Goal: Task Accomplishment & Management: Use online tool/utility

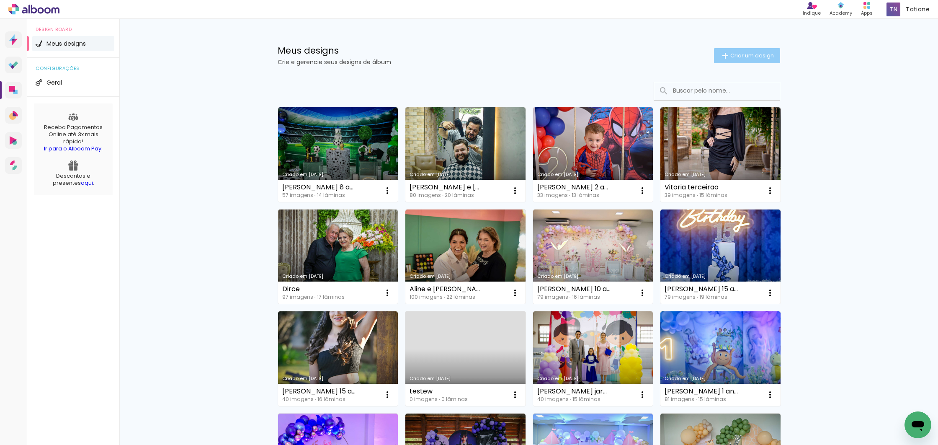
click at [739, 57] on span "Criar um design" at bounding box center [752, 55] width 44 height 5
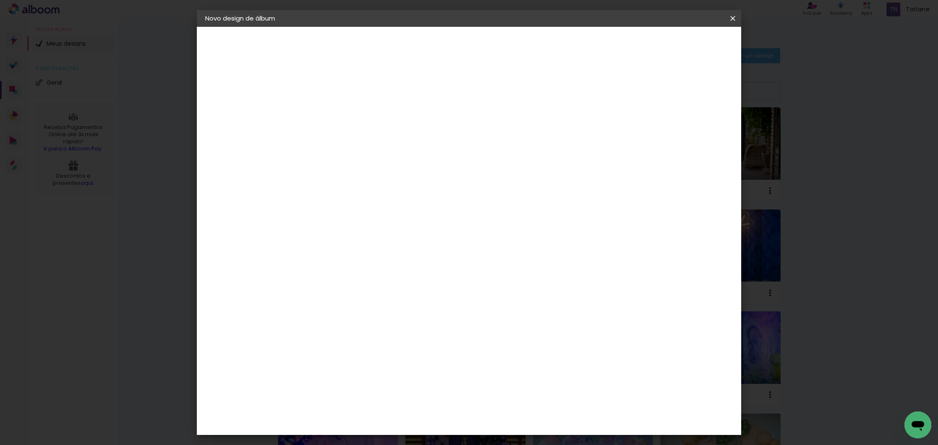
click at [342, 118] on input at bounding box center [342, 112] width 0 height 13
type input "J"
type input "Heitor nicoly"
type paper-input "Heitor nicoly"
click at [428, 49] on paper-button "Avançar" at bounding box center [407, 44] width 41 height 14
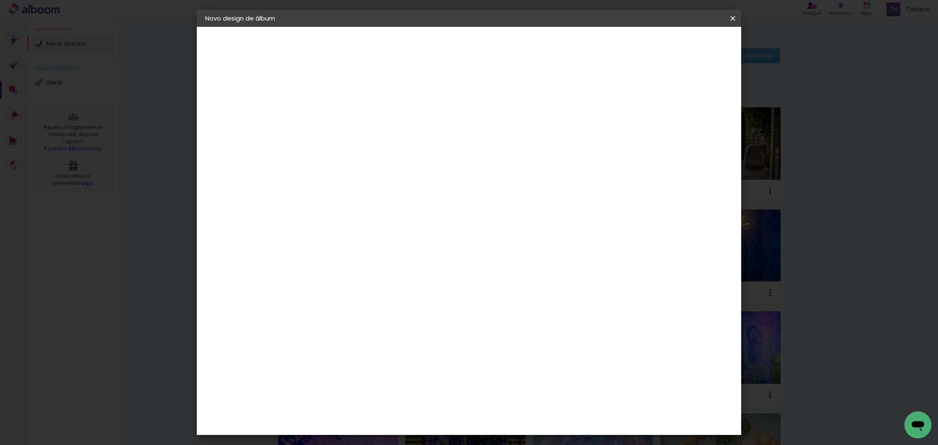
scroll to position [1544, 0]
click at [364, 363] on div "Photoalbum Universal" at bounding box center [357, 369] width 41 height 13
drag, startPoint x: 697, startPoint y: 49, endPoint x: 669, endPoint y: 59, distance: 29.8
click at [499, 48] on paper-button "Avançar" at bounding box center [478, 44] width 41 height 14
click at [375, 139] on input "text" at bounding box center [358, 145] width 33 height 13
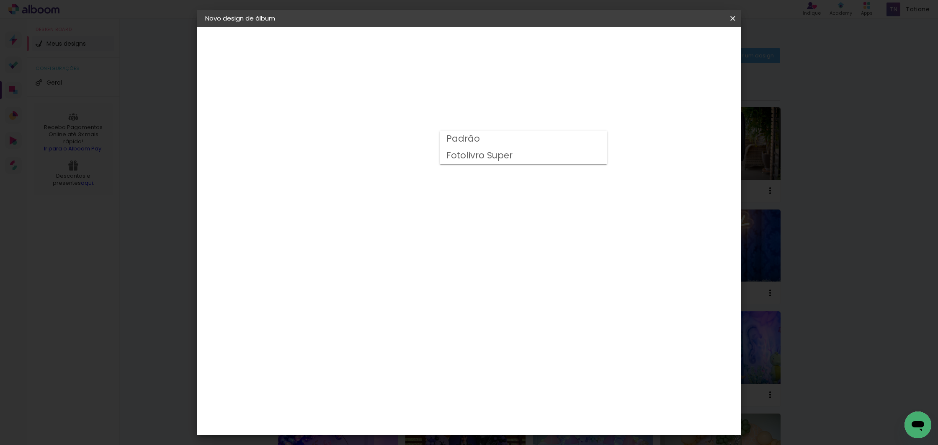
click at [0, 0] on slot "Padrão" at bounding box center [0, 0] width 0 height 0
type input "Padrão"
click at [0, 0] on slot "Avançar" at bounding box center [0, 0] width 0 height 0
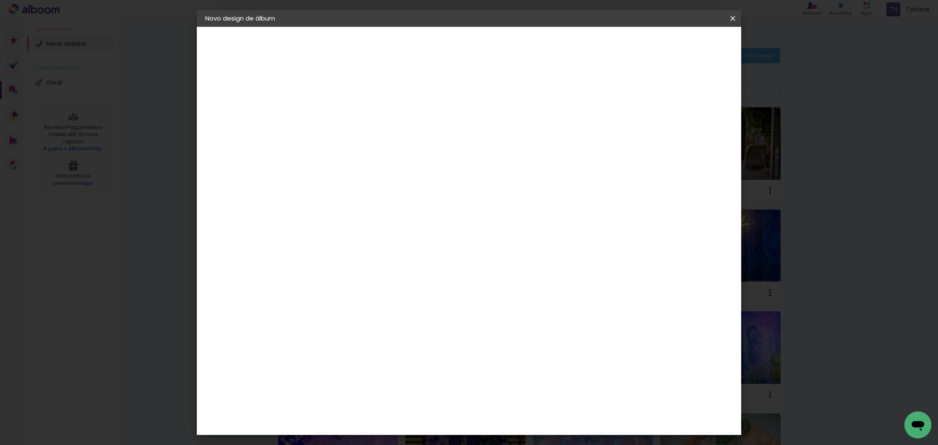
drag, startPoint x: 662, startPoint y: 91, endPoint x: 676, endPoint y: 77, distance: 19.9
click at [633, 91] on div at bounding box center [629, 91] width 8 height 8
type paper-checkbox "on"
click at [680, 41] on span "Iniciar design" at bounding box center [661, 44] width 38 height 6
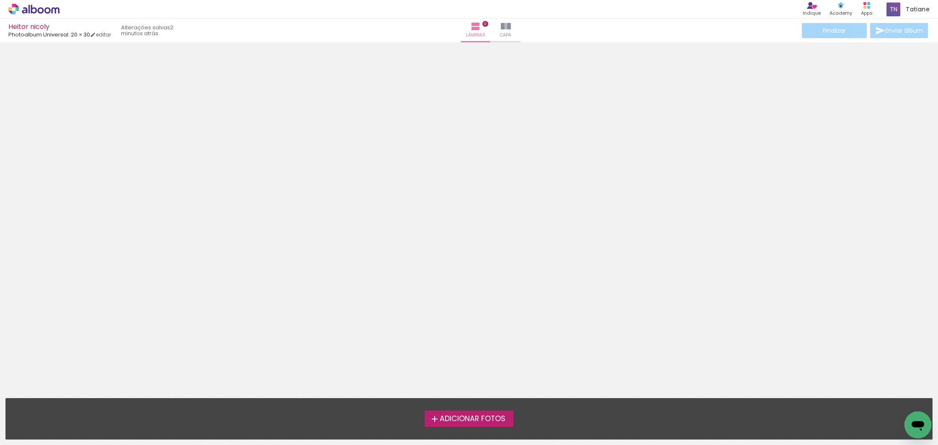
drag, startPoint x: 184, startPoint y: 193, endPoint x: 195, endPoint y: 211, distance: 20.5
click at [184, 193] on div at bounding box center [469, 217] width 938 height 344
click at [482, 416] on span "Adicionar Fotos" at bounding box center [473, 419] width 66 height 8
click at [0, 0] on input "file" at bounding box center [0, 0] width 0 height 0
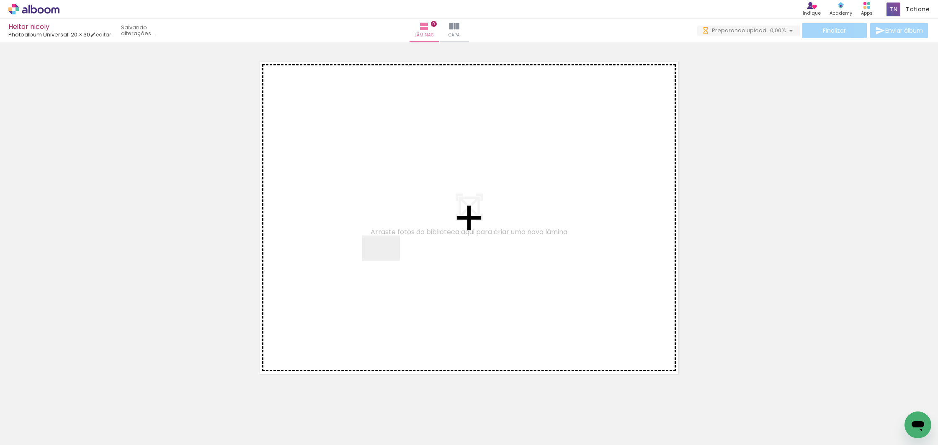
drag, startPoint x: 83, startPoint y: 424, endPoint x: 334, endPoint y: 281, distance: 288.5
click at [387, 260] on quentale-workspace at bounding box center [469, 222] width 938 height 445
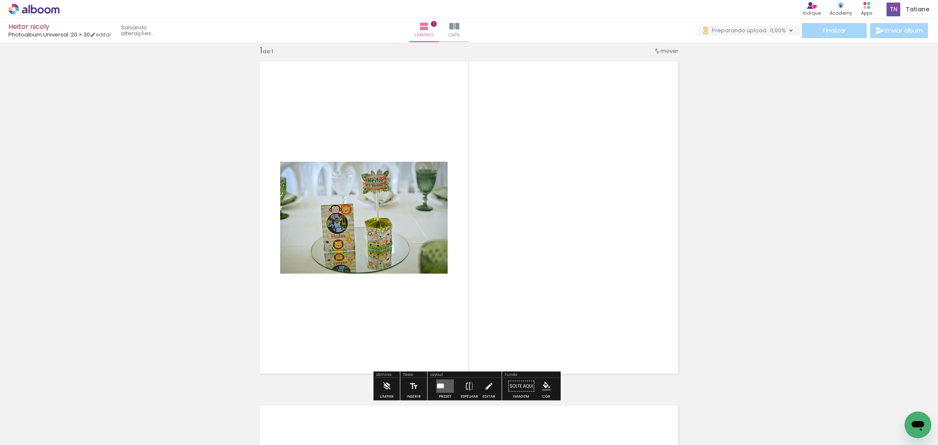
scroll to position [10, 0]
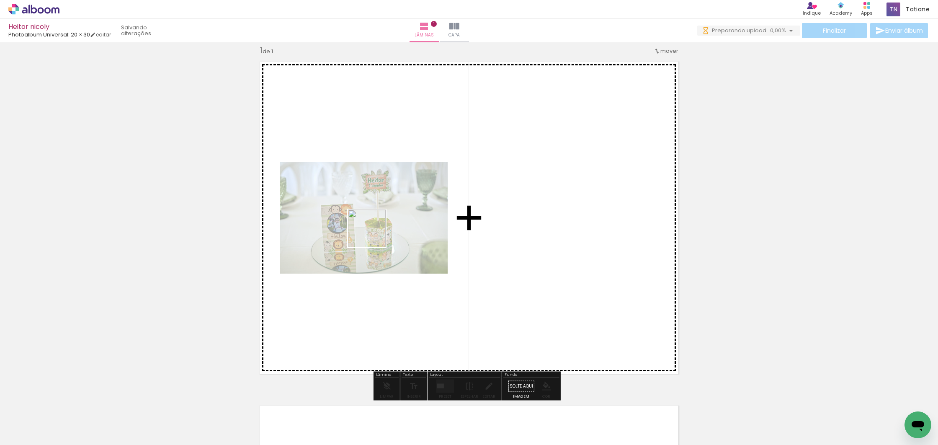
drag, startPoint x: 128, startPoint y: 417, endPoint x: 221, endPoint y: 296, distance: 152.9
click at [373, 234] on quentale-workspace at bounding box center [469, 222] width 938 height 445
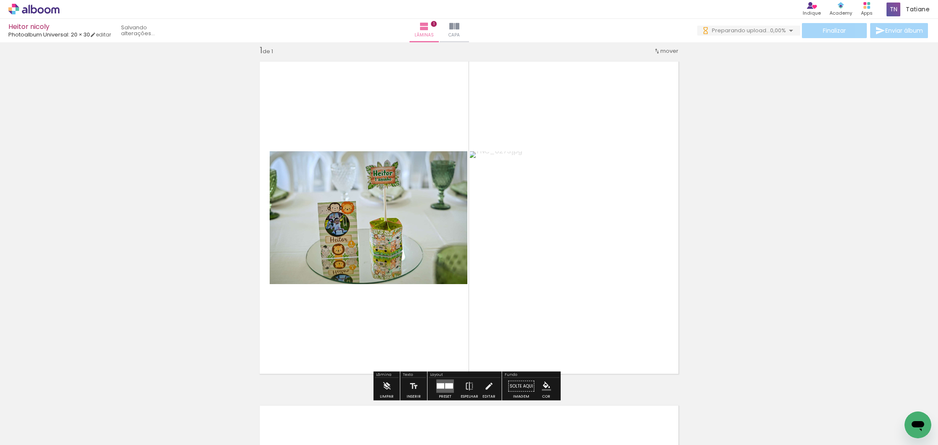
click at [39, 419] on input "Todas as fotos" at bounding box center [24, 419] width 32 height 7
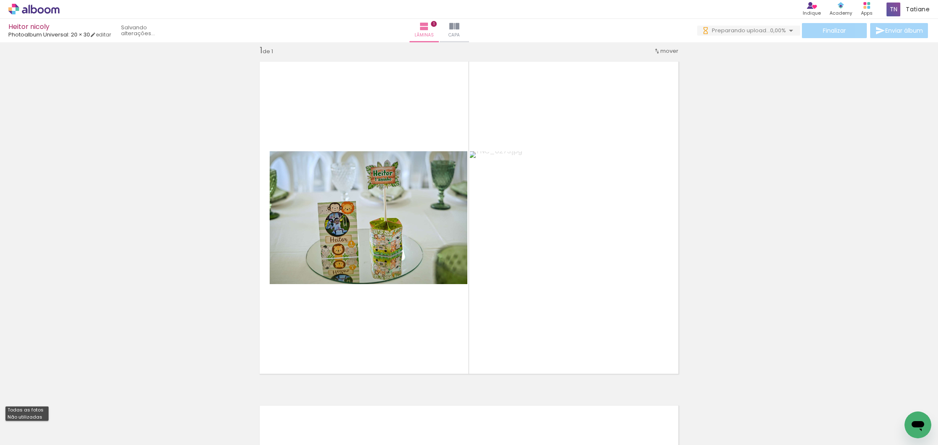
click at [0, 0] on slot "Não utilizadas" at bounding box center [0, 0] width 0 height 0
type input "Não utilizadas"
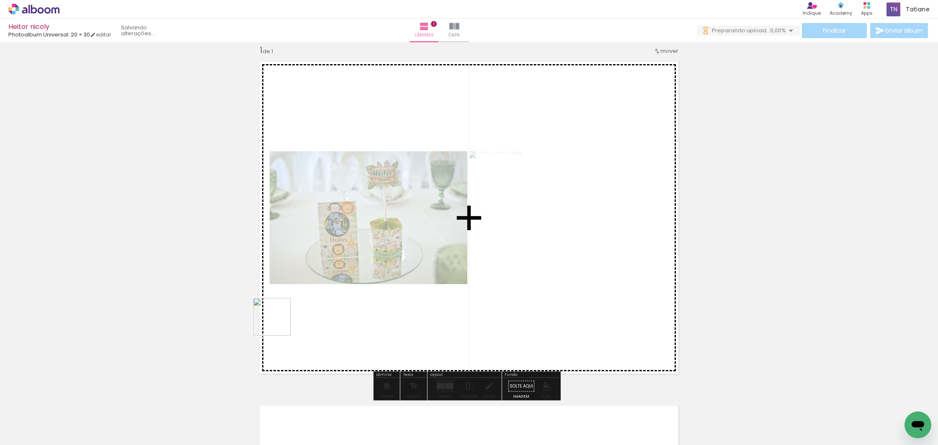
scroll to position [0, 0]
drag, startPoint x: 84, startPoint y: 424, endPoint x: 286, endPoint y: 321, distance: 226.7
click at [295, 314] on quentale-workspace at bounding box center [469, 222] width 938 height 445
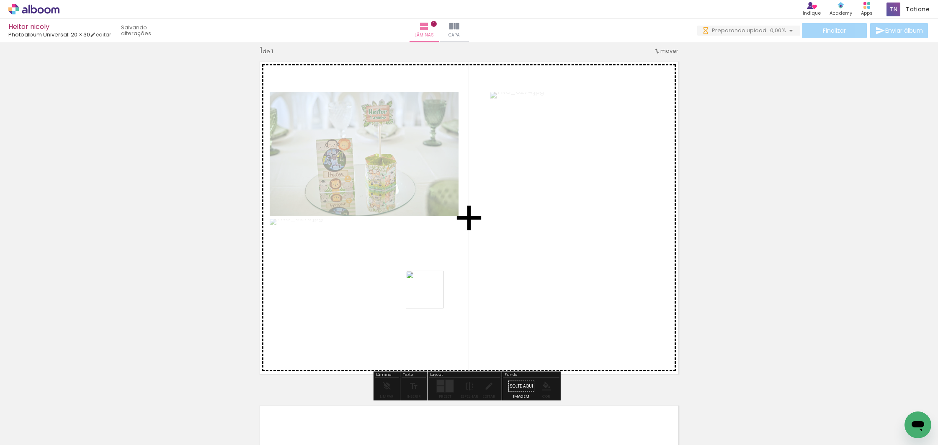
drag, startPoint x: 91, startPoint y: 424, endPoint x: 311, endPoint y: 342, distance: 234.5
click at [440, 293] on quentale-workspace at bounding box center [469, 222] width 938 height 445
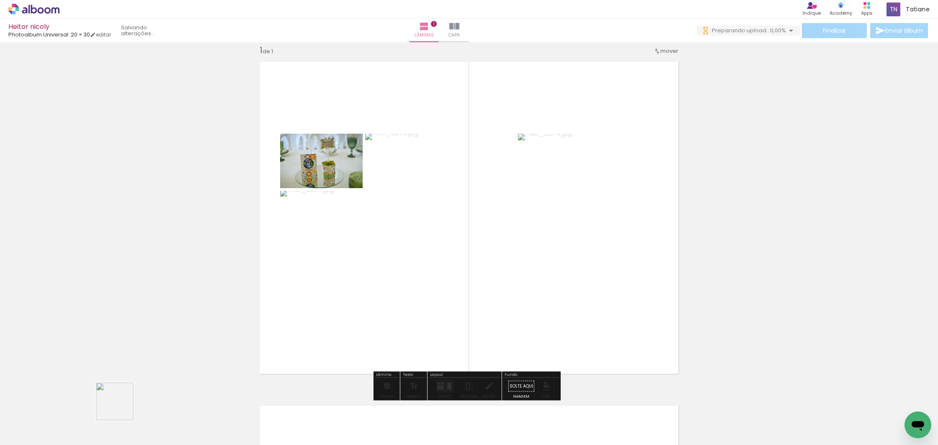
drag, startPoint x: 95, startPoint y: 422, endPoint x: 393, endPoint y: 304, distance: 321.0
click at [478, 278] on quentale-workspace at bounding box center [469, 222] width 938 height 445
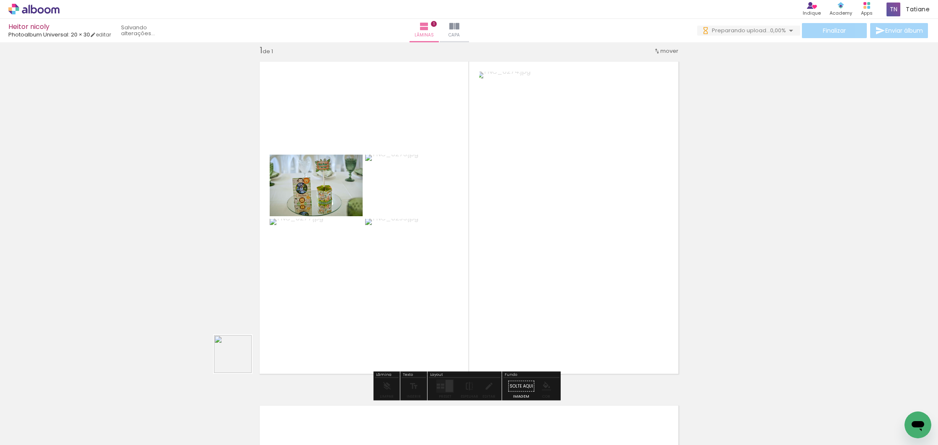
drag, startPoint x: 239, startPoint y: 360, endPoint x: 412, endPoint y: 274, distance: 193.2
click at [412, 274] on quentale-workspace at bounding box center [469, 222] width 938 height 445
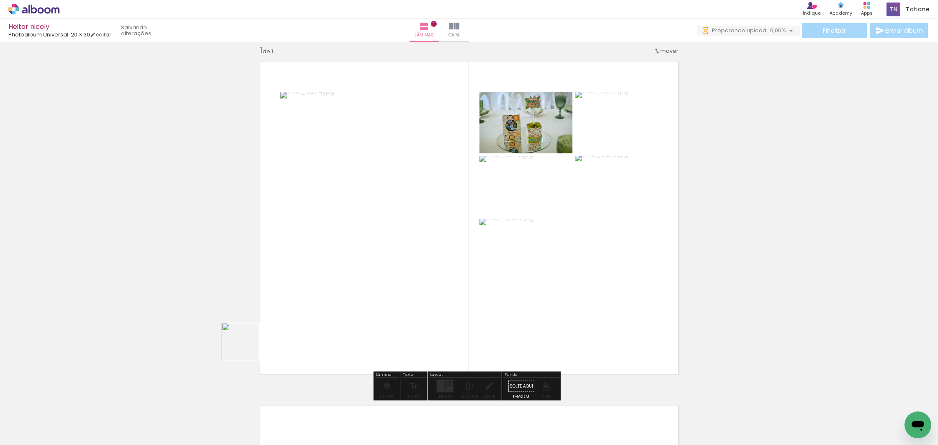
drag, startPoint x: 164, startPoint y: 385, endPoint x: 292, endPoint y: 305, distance: 151.3
click at [409, 265] on quentale-workspace at bounding box center [469, 222] width 938 height 445
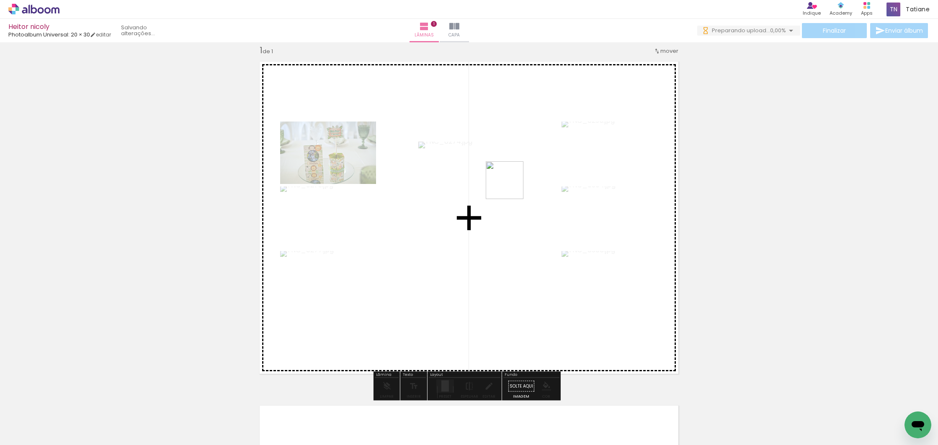
drag, startPoint x: 103, startPoint y: 413, endPoint x: 356, endPoint y: 284, distance: 283.8
click at [510, 186] on quentale-workspace at bounding box center [469, 222] width 938 height 445
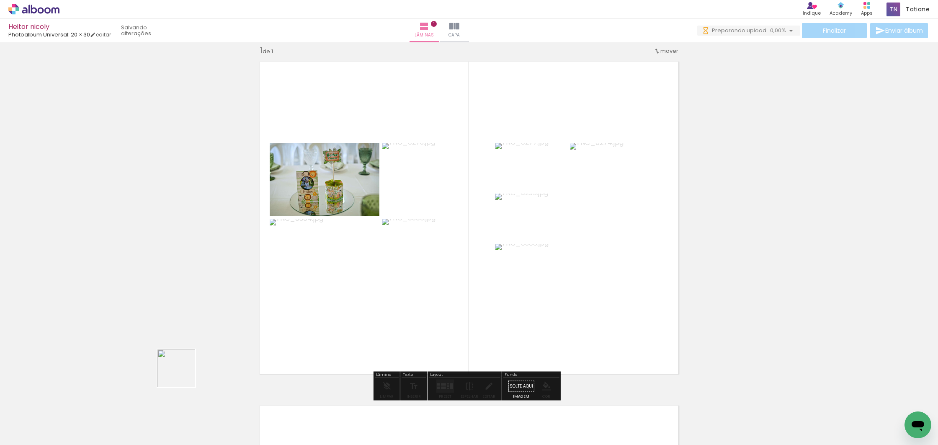
drag, startPoint x: 92, startPoint y: 422, endPoint x: 258, endPoint y: 332, distance: 189.0
click at [401, 259] on quentale-workspace at bounding box center [469, 222] width 938 height 445
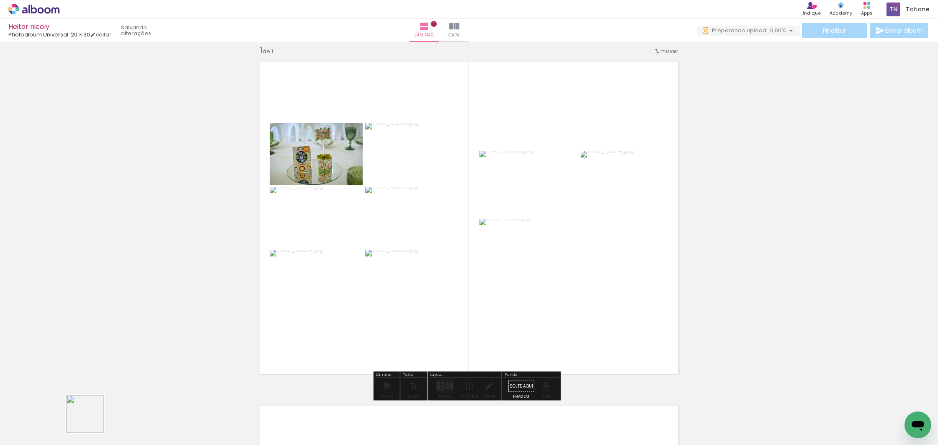
drag, startPoint x: 91, startPoint y: 420, endPoint x: 514, endPoint y: 203, distance: 475.0
click at [514, 203] on quentale-workspace at bounding box center [469, 222] width 938 height 445
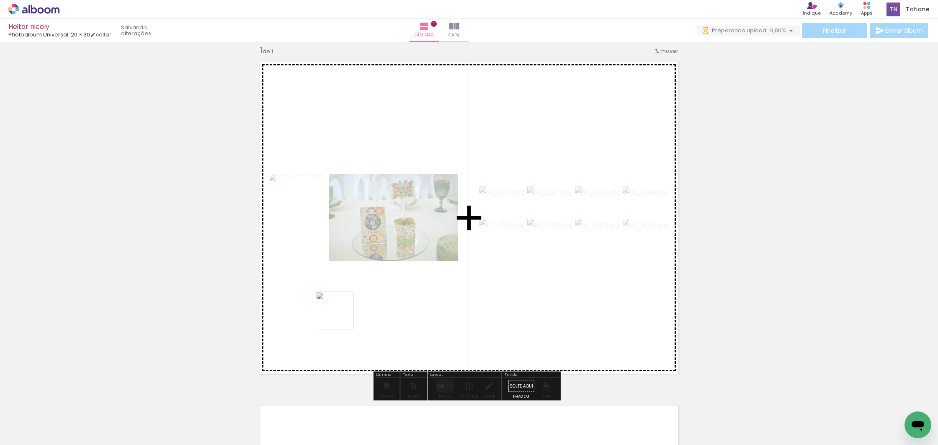
drag, startPoint x: 125, startPoint y: 401, endPoint x: 328, endPoint y: 326, distance: 216.8
click at [398, 289] on quentale-workspace at bounding box center [469, 222] width 938 height 445
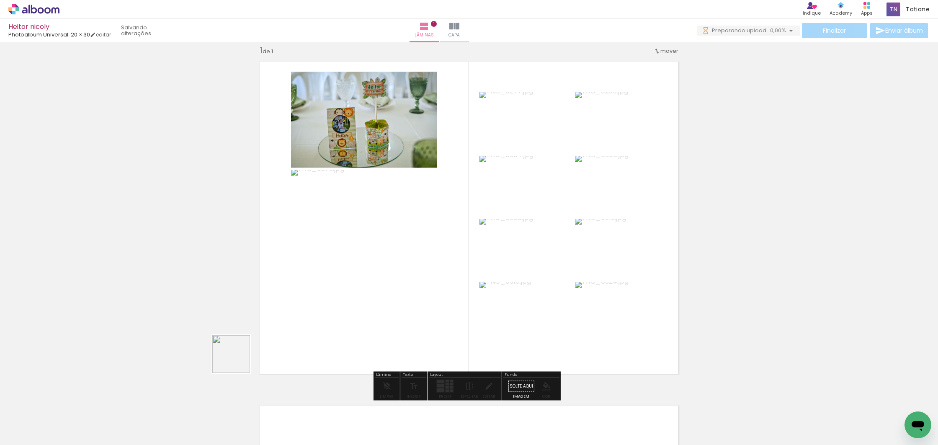
drag, startPoint x: 141, startPoint y: 411, endPoint x: 192, endPoint y: 359, distance: 72.8
click at [257, 335] on quentale-workspace at bounding box center [469, 222] width 938 height 445
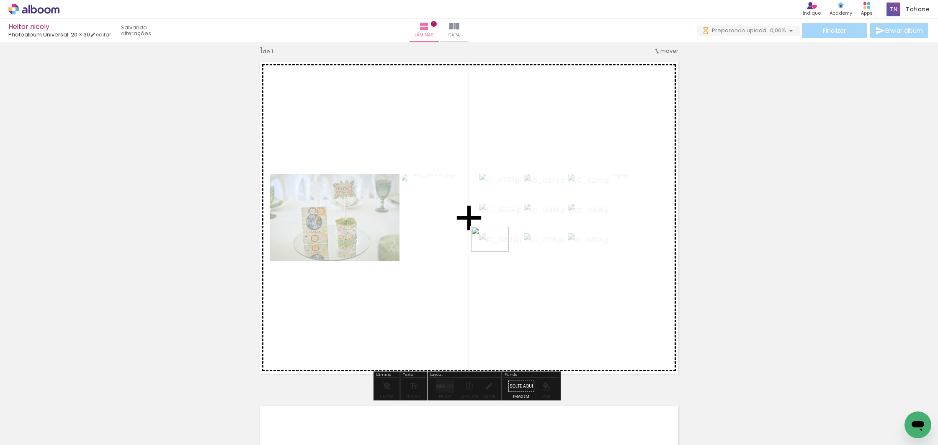
drag, startPoint x: 88, startPoint y: 412, endPoint x: 496, endPoint y: 252, distance: 438.2
click at [496, 252] on quentale-workspace at bounding box center [469, 222] width 938 height 445
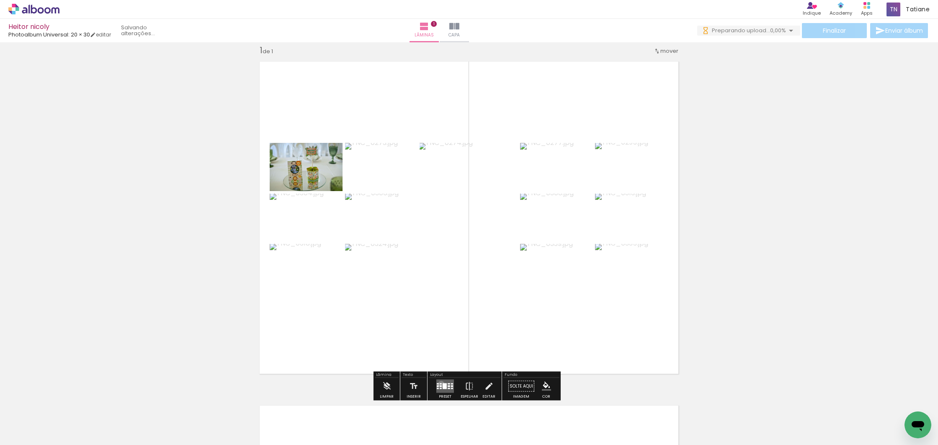
click at [440, 383] on div at bounding box center [441, 383] width 2 height 1
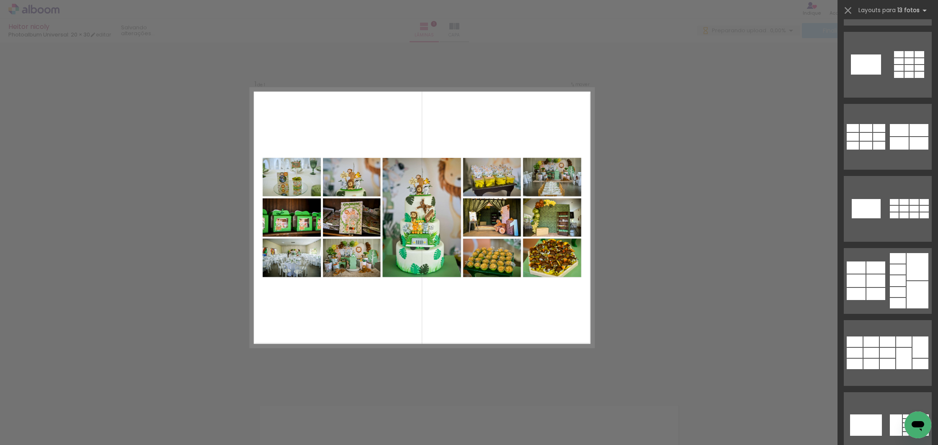
scroll to position [496, 0]
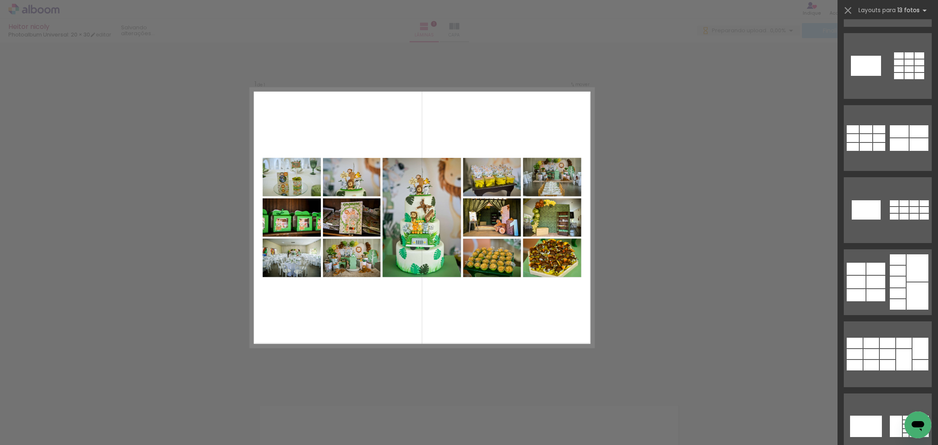
click at [705, 195] on div "Confirmar Cancelar" at bounding box center [469, 385] width 938 height 707
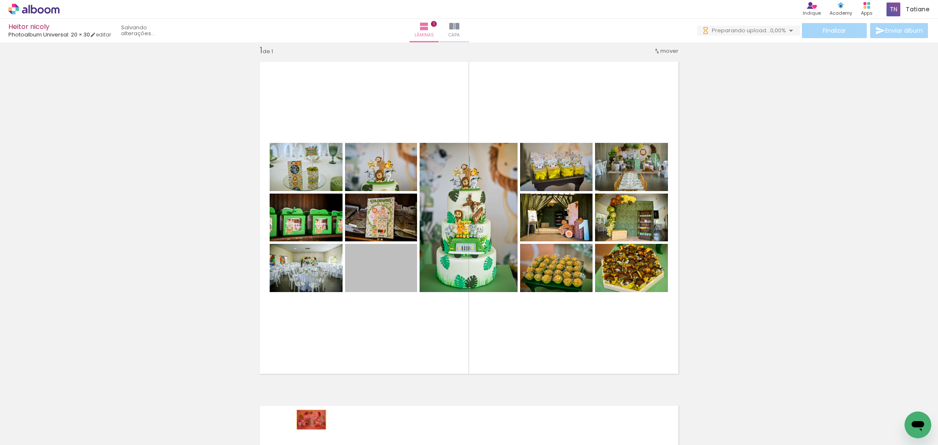
drag, startPoint x: 391, startPoint y: 275, endPoint x: 322, endPoint y: 404, distance: 146.4
click at [308, 419] on quentale-workspace at bounding box center [469, 222] width 938 height 445
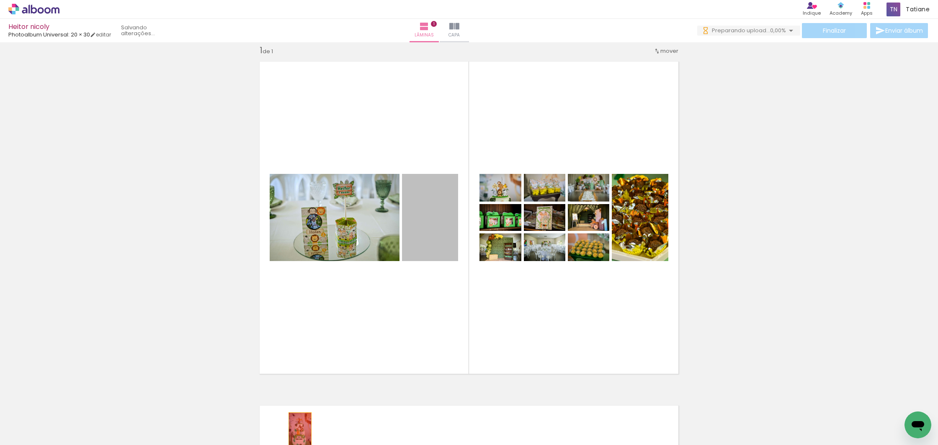
drag, startPoint x: 443, startPoint y: 235, endPoint x: 297, endPoint y: 429, distance: 243.6
click at [297, 429] on quentale-workspace at bounding box center [469, 222] width 938 height 445
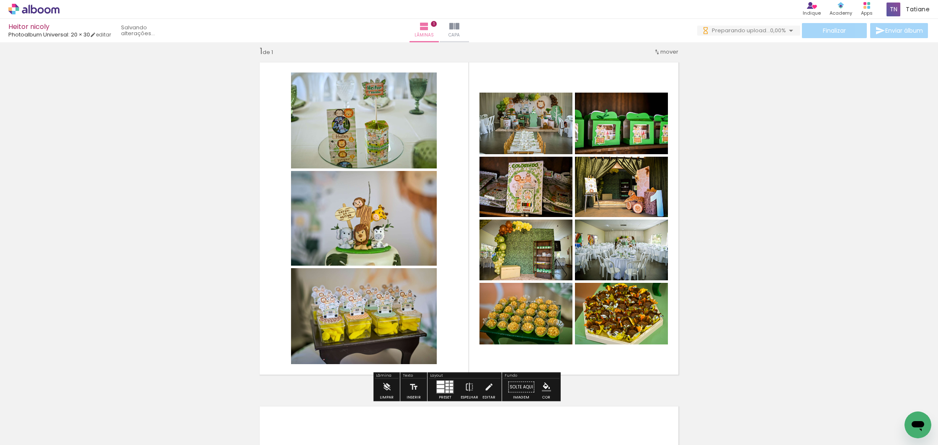
scroll to position [10, 0]
click at [450, 383] on div at bounding box center [451, 384] width 3 height 3
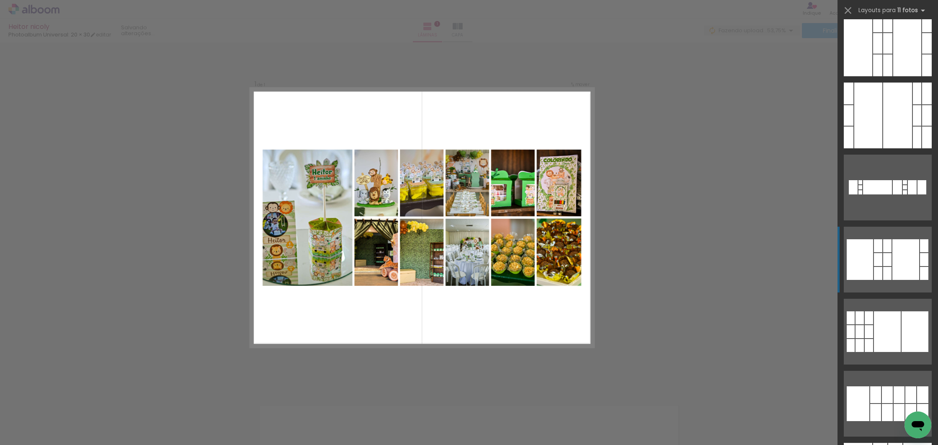
scroll to position [3103, 0]
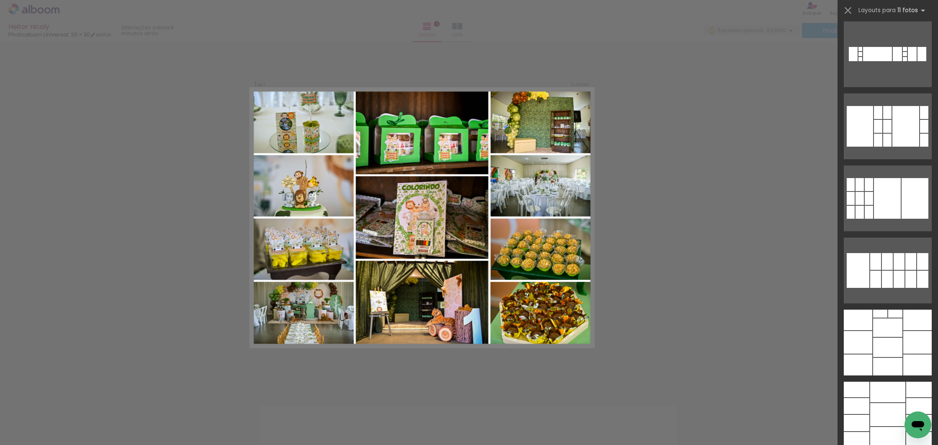
click at [896, 414] on div at bounding box center [887, 414] width 35 height 23
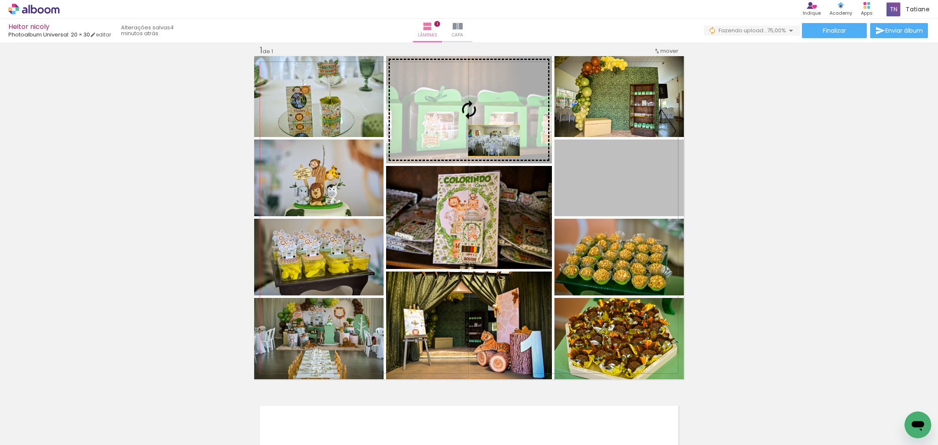
drag, startPoint x: 659, startPoint y: 195, endPoint x: 486, endPoint y: 136, distance: 182.8
click at [0, 0] on slot at bounding box center [0, 0] width 0 height 0
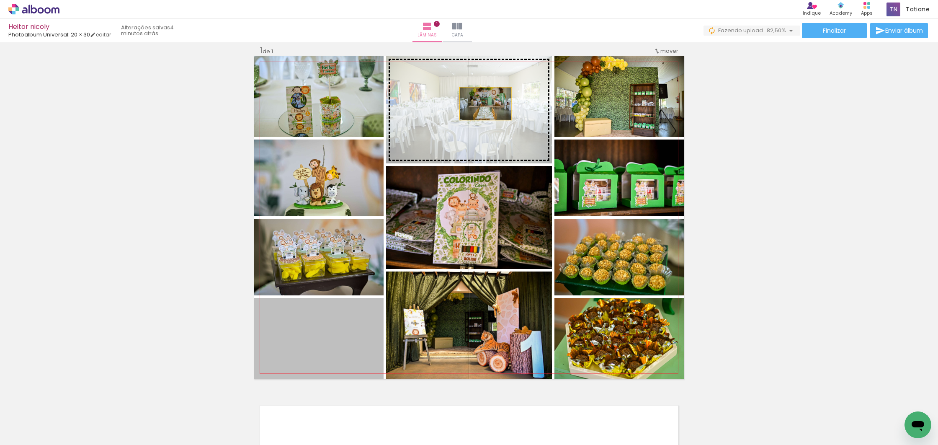
drag, startPoint x: 364, startPoint y: 271, endPoint x: 484, endPoint y: 101, distance: 208.0
click at [0, 0] on slot at bounding box center [0, 0] width 0 height 0
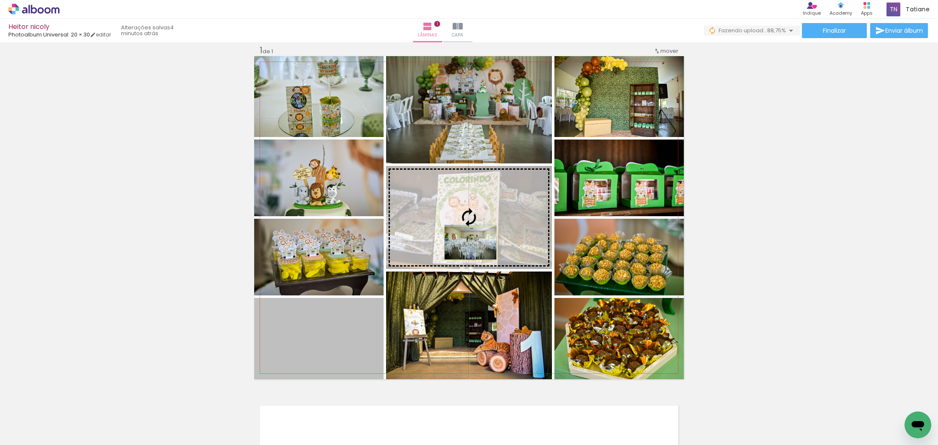
drag, startPoint x: 349, startPoint y: 322, endPoint x: 468, endPoint y: 242, distance: 142.7
click at [0, 0] on slot at bounding box center [0, 0] width 0 height 0
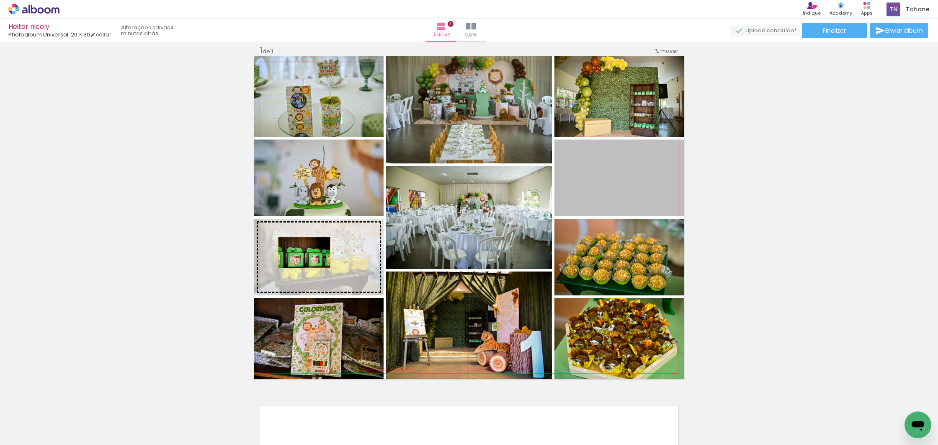
drag, startPoint x: 600, startPoint y: 190, endPoint x: 302, endPoint y: 252, distance: 304.4
click at [0, 0] on slot at bounding box center [0, 0] width 0 height 0
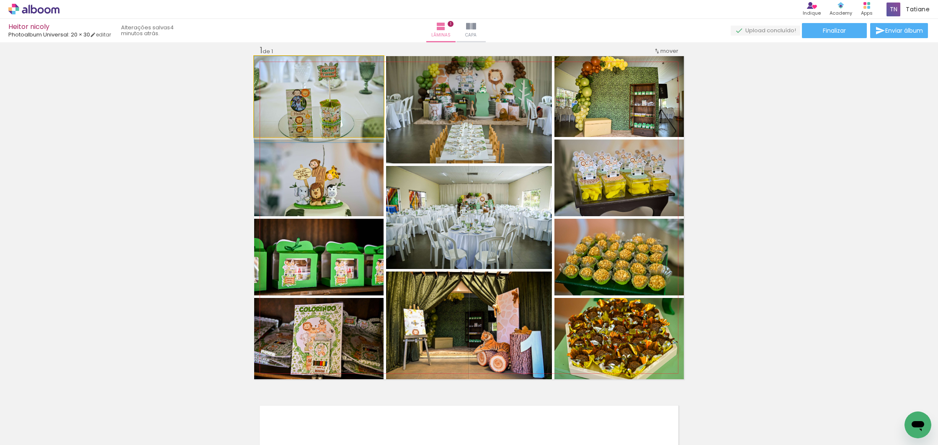
drag, startPoint x: 329, startPoint y: 109, endPoint x: 329, endPoint y: 116, distance: 6.7
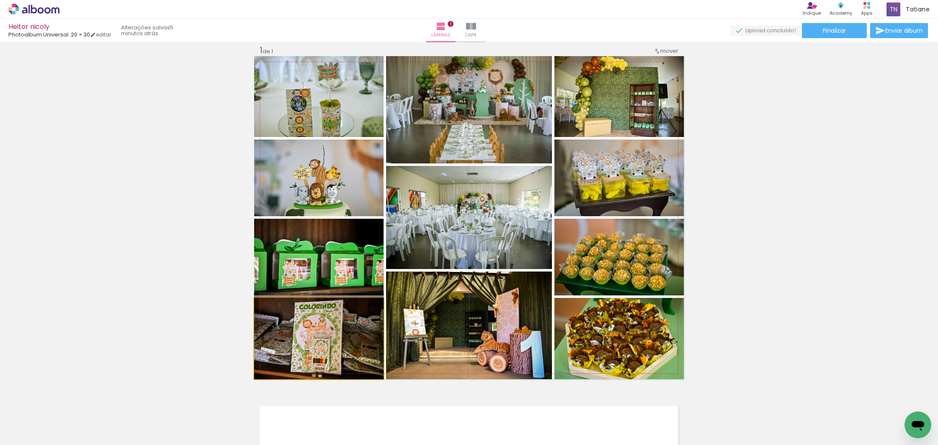
drag, startPoint x: 329, startPoint y: 341, endPoint x: 330, endPoint y: 336, distance: 5.2
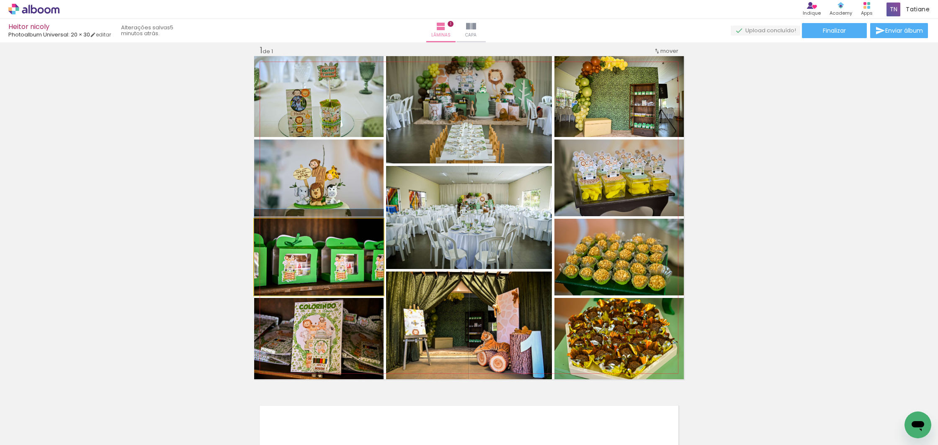
drag, startPoint x: 328, startPoint y: 276, endPoint x: 328, endPoint y: 269, distance: 7.1
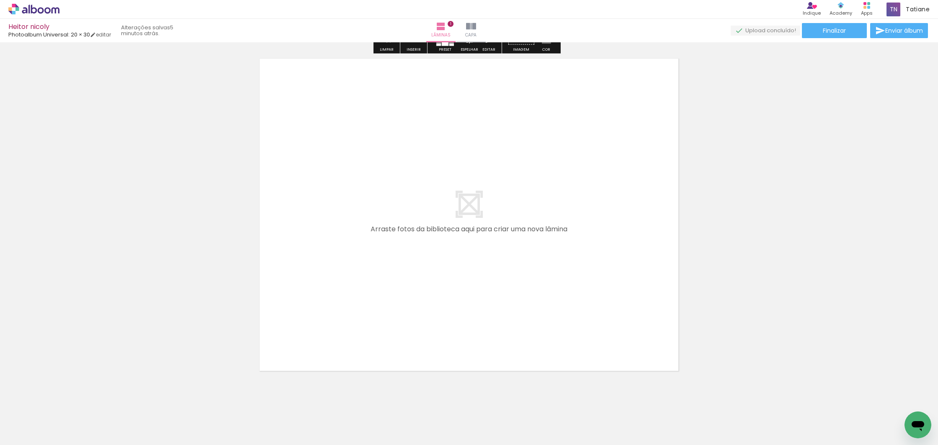
scroll to position [358, 0]
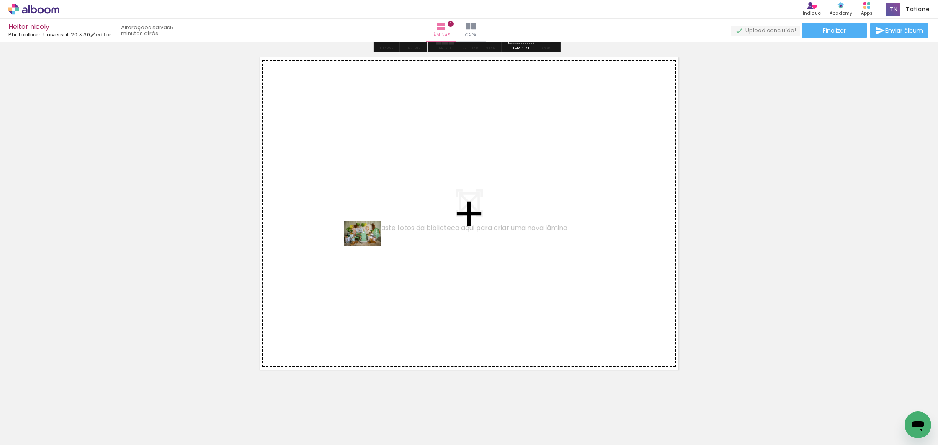
click at [369, 246] on quentale-workspace at bounding box center [469, 222] width 938 height 445
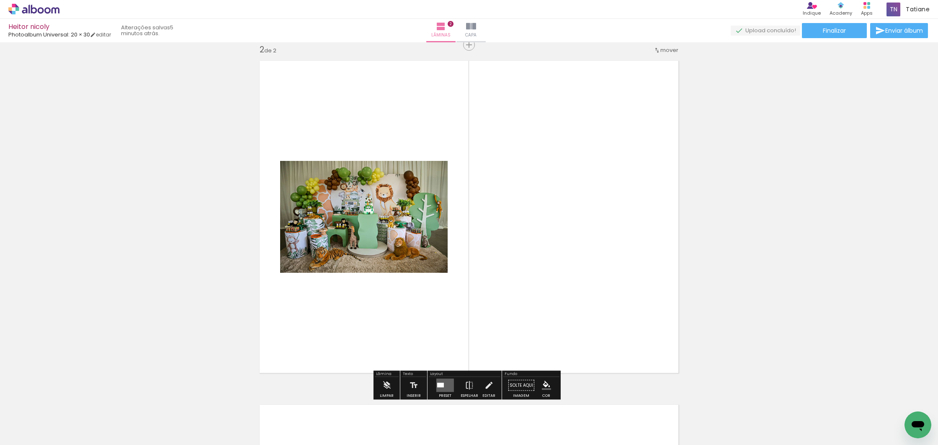
scroll to position [354, 0]
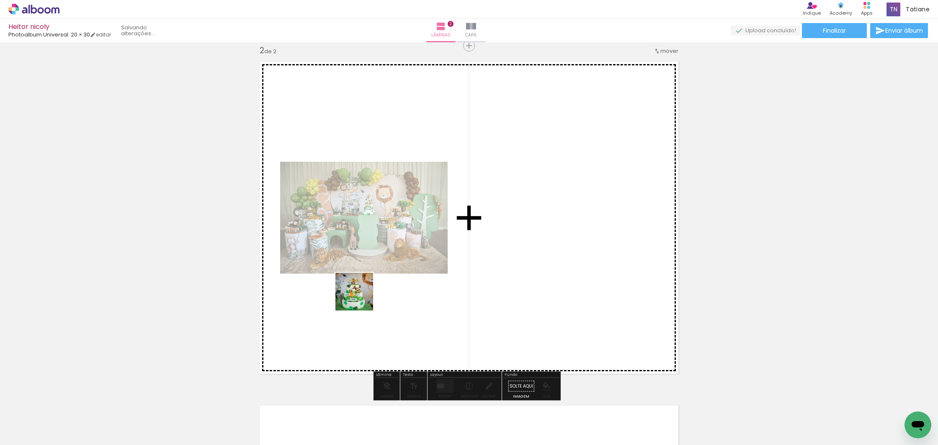
click at [381, 294] on quentale-workspace at bounding box center [469, 222] width 938 height 445
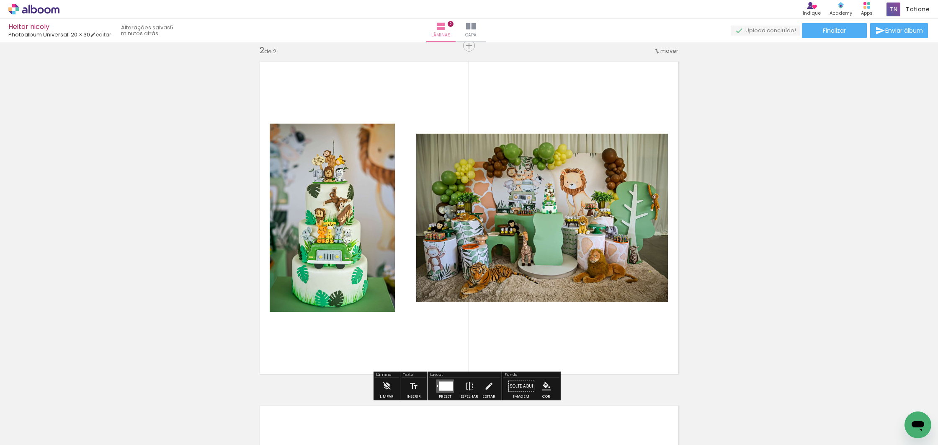
drag, startPoint x: 441, startPoint y: 388, endPoint x: 462, endPoint y: 392, distance: 21.3
click at [442, 388] on div at bounding box center [446, 385] width 14 height 9
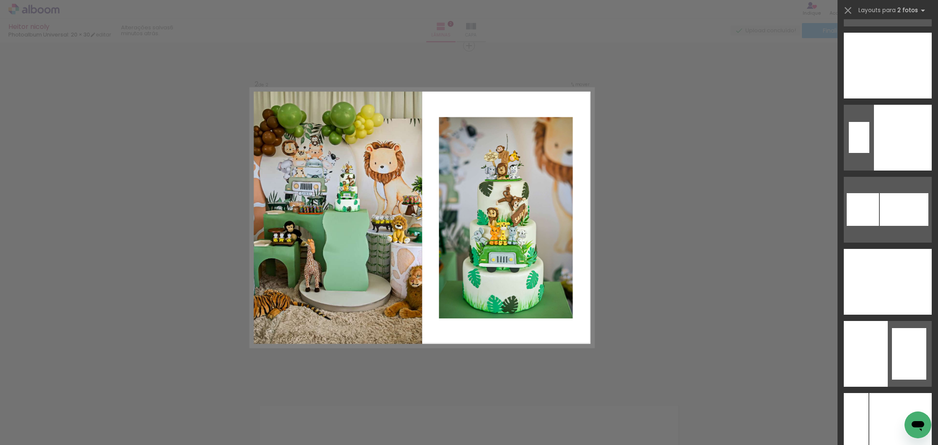
scroll to position [1071, 0]
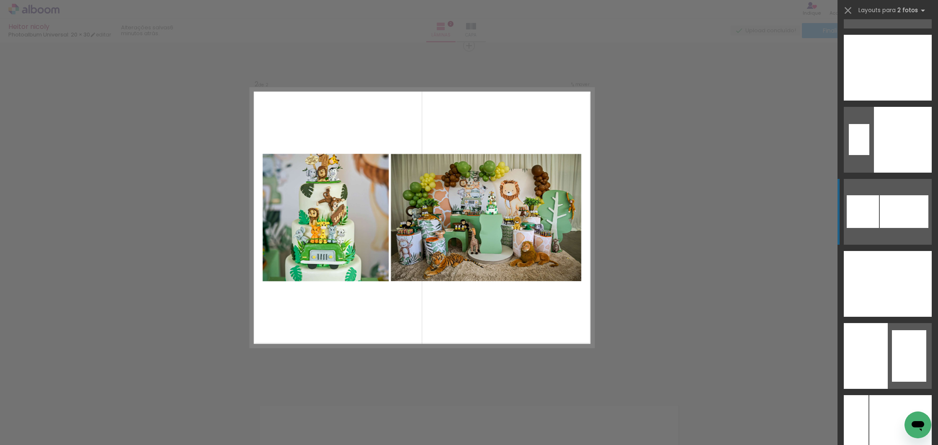
click at [887, 202] on div at bounding box center [903, 211] width 49 height 33
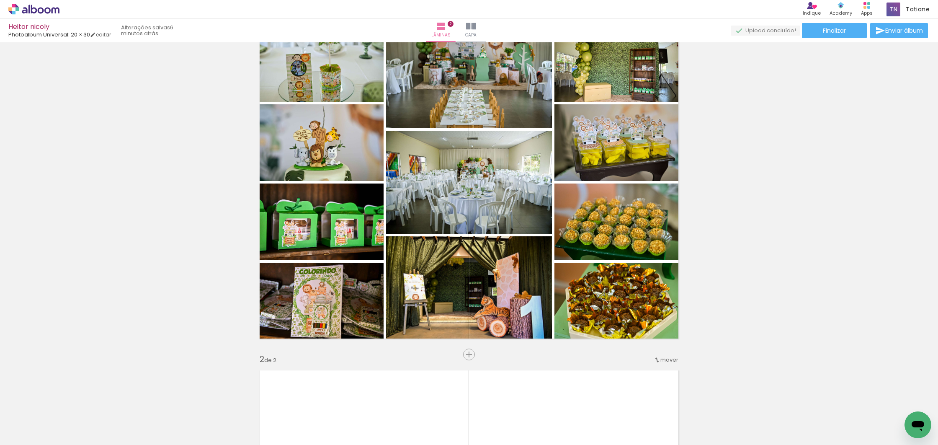
scroll to position [45, 0]
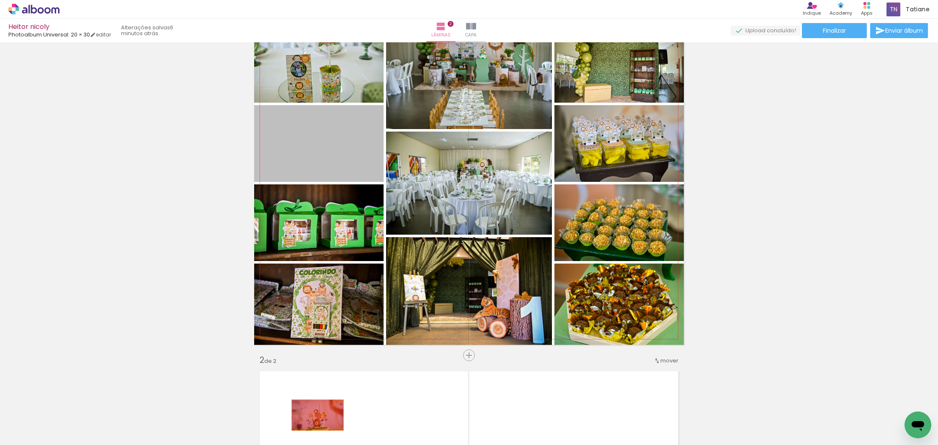
drag, startPoint x: 320, startPoint y: 154, endPoint x: 316, endPoint y: 411, distance: 256.2
click at [314, 416] on quentale-workspace at bounding box center [469, 222] width 938 height 445
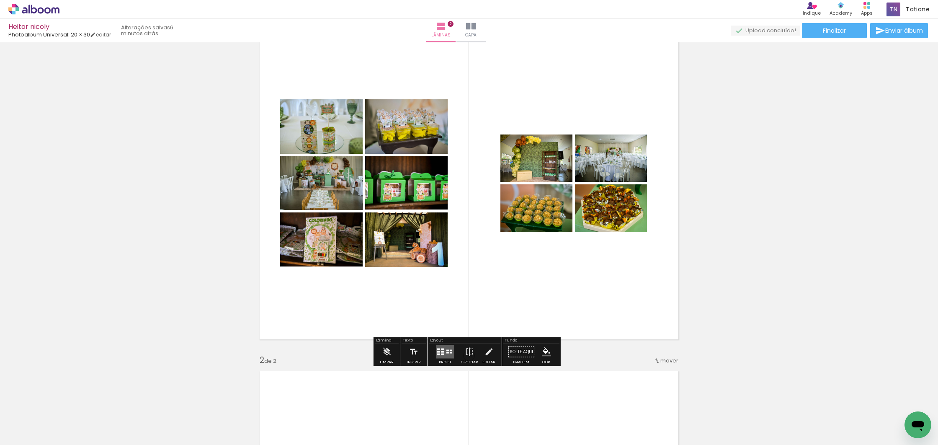
click at [436, 352] on quentale-layouter at bounding box center [445, 351] width 18 height 13
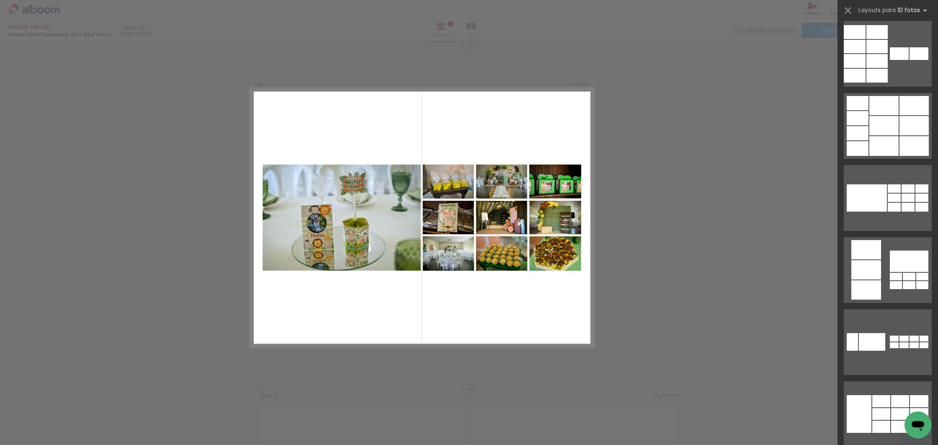
scroll to position [588, 0]
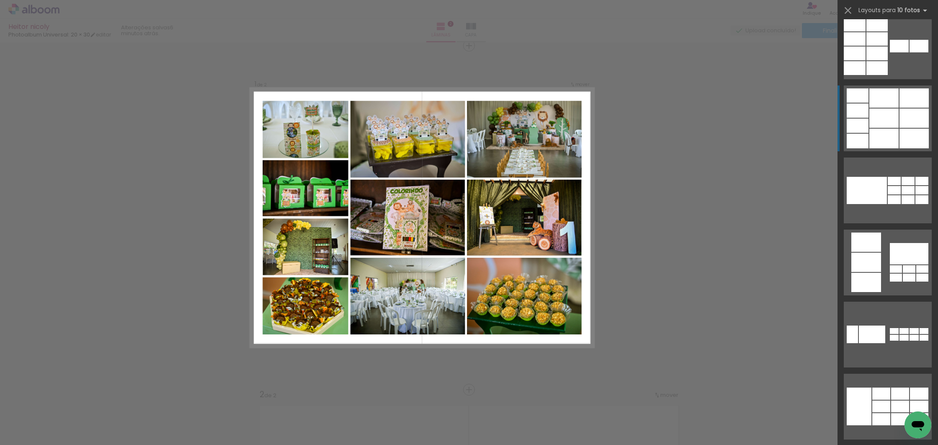
click at [904, 114] on div at bounding box center [913, 117] width 29 height 19
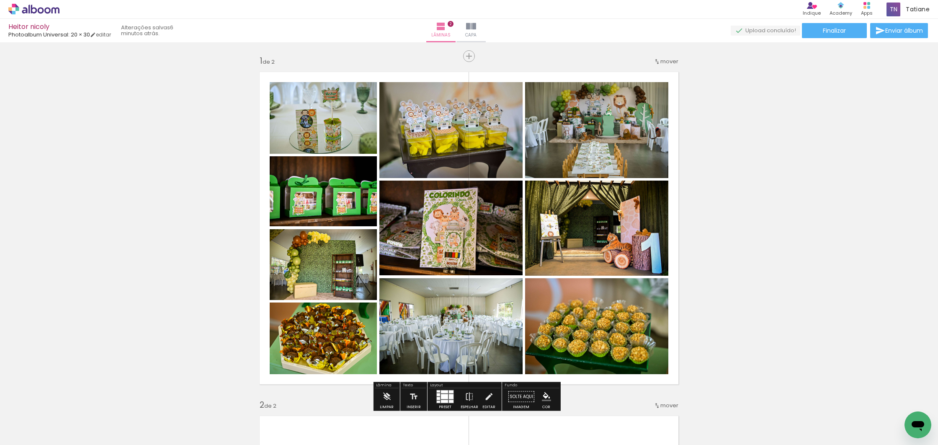
scroll to position [1, 0]
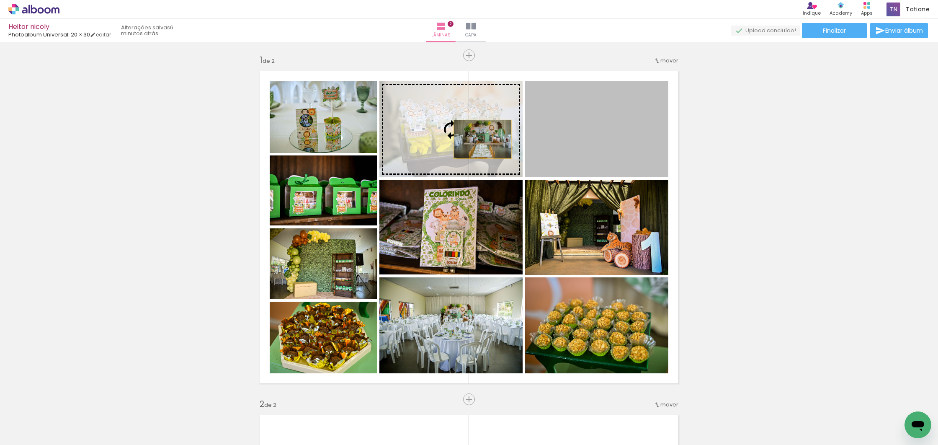
drag, startPoint x: 615, startPoint y: 151, endPoint x: 480, endPoint y: 139, distance: 136.2
click at [0, 0] on slot at bounding box center [0, 0] width 0 height 0
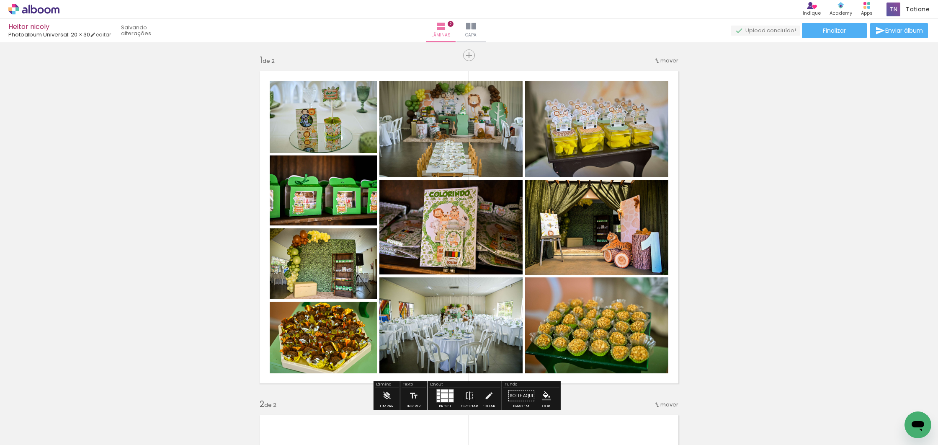
scroll to position [2, 0]
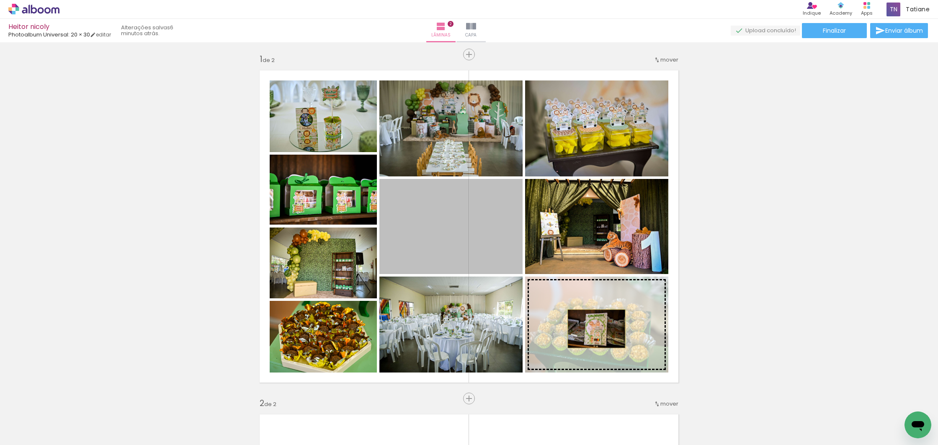
drag, startPoint x: 499, startPoint y: 236, endPoint x: 593, endPoint y: 328, distance: 132.0
click at [0, 0] on slot at bounding box center [0, 0] width 0 height 0
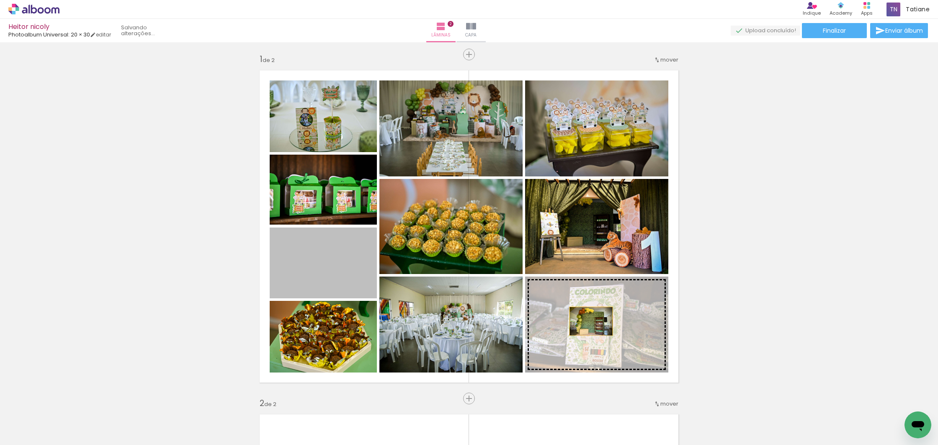
drag, startPoint x: 339, startPoint y: 270, endPoint x: 587, endPoint y: 321, distance: 253.4
click at [0, 0] on slot at bounding box center [0, 0] width 0 height 0
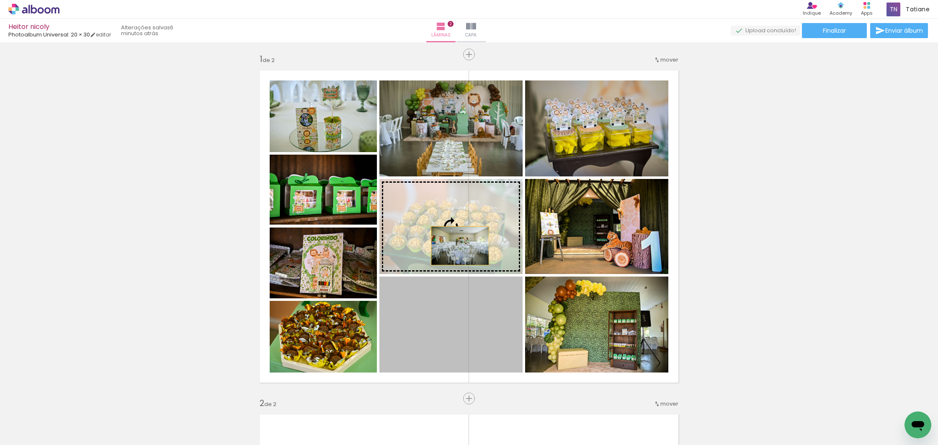
drag, startPoint x: 445, startPoint y: 333, endPoint x: 457, endPoint y: 242, distance: 91.6
click at [0, 0] on slot at bounding box center [0, 0] width 0 height 0
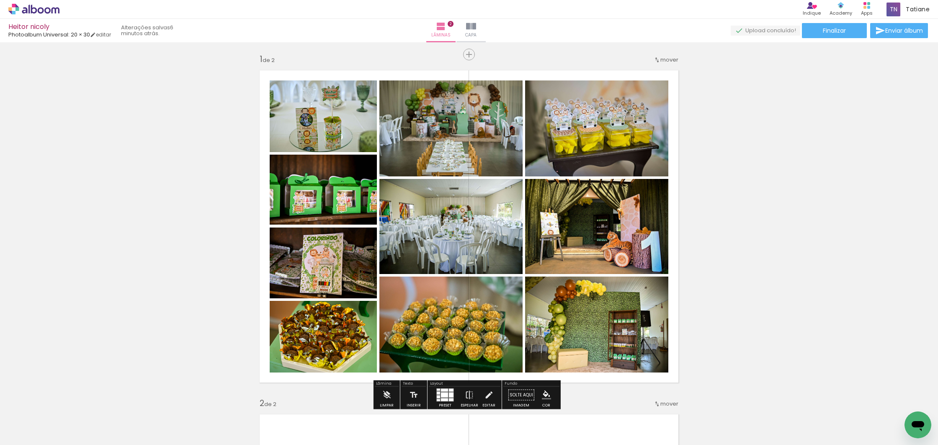
scroll to position [1, 0]
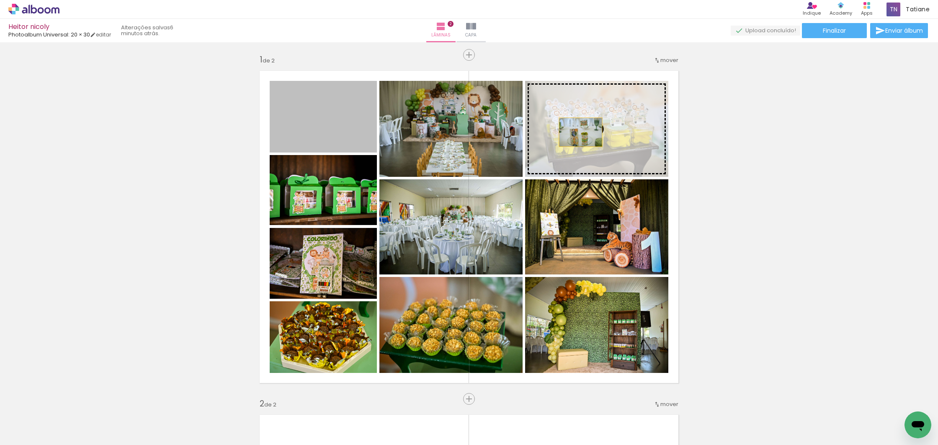
drag, startPoint x: 340, startPoint y: 121, endPoint x: 577, endPoint y: 132, distance: 236.8
click at [0, 0] on slot at bounding box center [0, 0] width 0 height 0
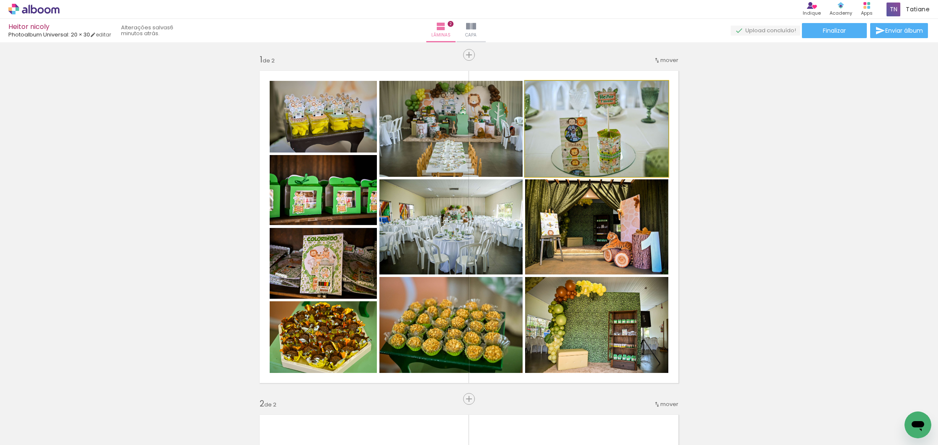
drag, startPoint x: 607, startPoint y: 136, endPoint x: 618, endPoint y: 174, distance: 39.3
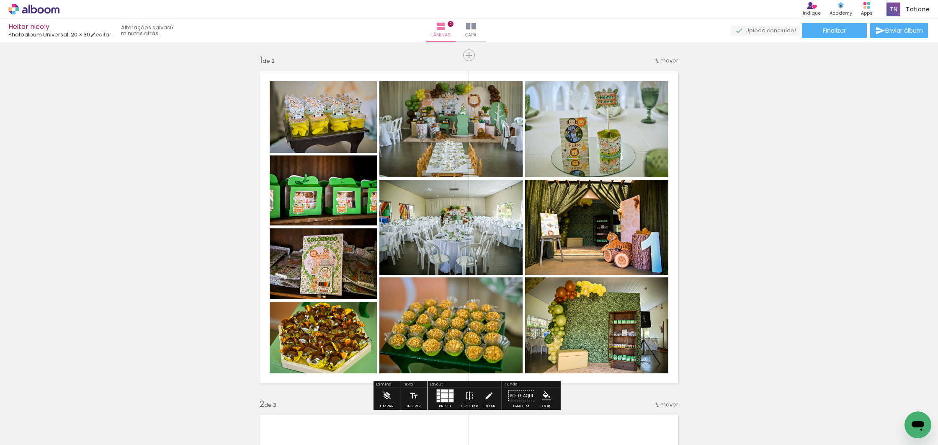
scroll to position [0, 0]
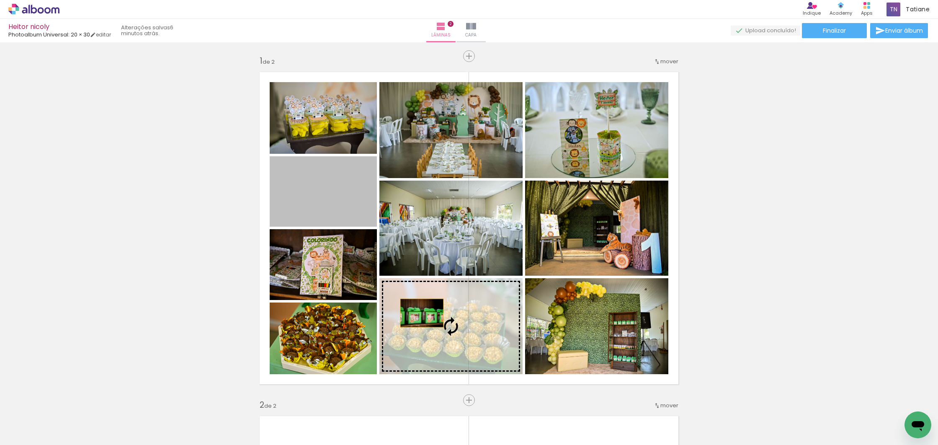
drag, startPoint x: 332, startPoint y: 197, endPoint x: 426, endPoint y: 311, distance: 148.4
click at [0, 0] on slot at bounding box center [0, 0] width 0 height 0
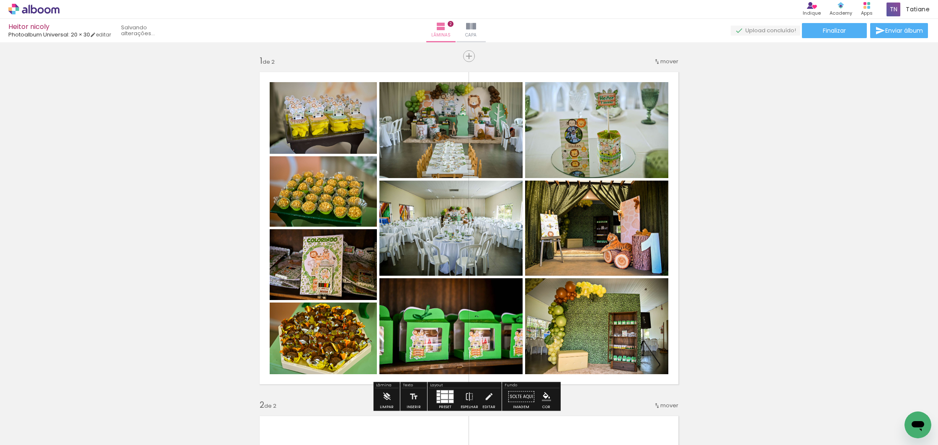
scroll to position [1, 0]
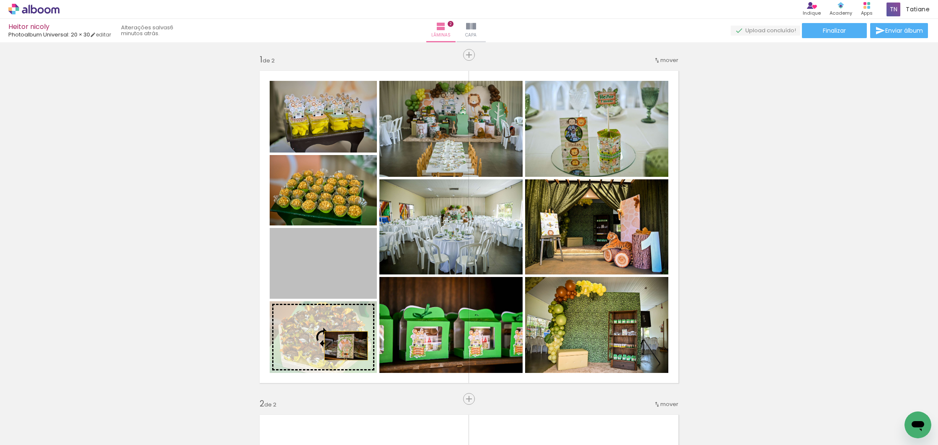
drag, startPoint x: 343, startPoint y: 273, endPoint x: 343, endPoint y: 344, distance: 71.2
click at [0, 0] on slot at bounding box center [0, 0] width 0 height 0
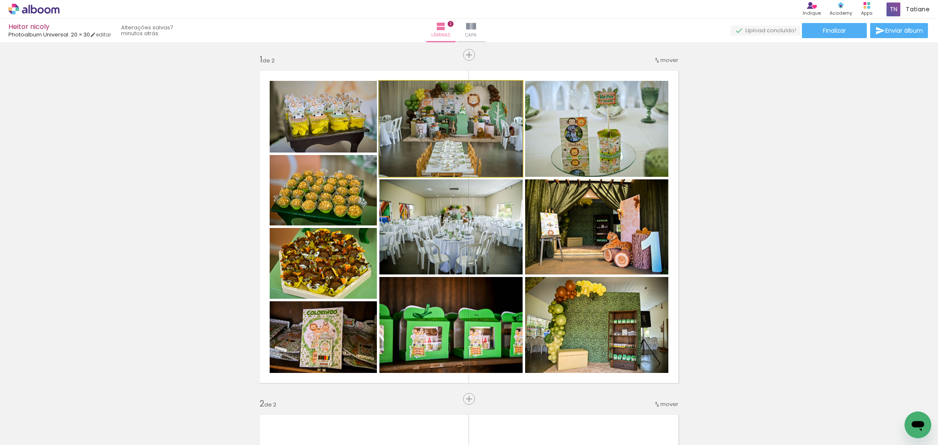
drag, startPoint x: 488, startPoint y: 131, endPoint x: 509, endPoint y: 137, distance: 22.3
click at [488, 134] on div at bounding box center [450, 129] width 144 height 96
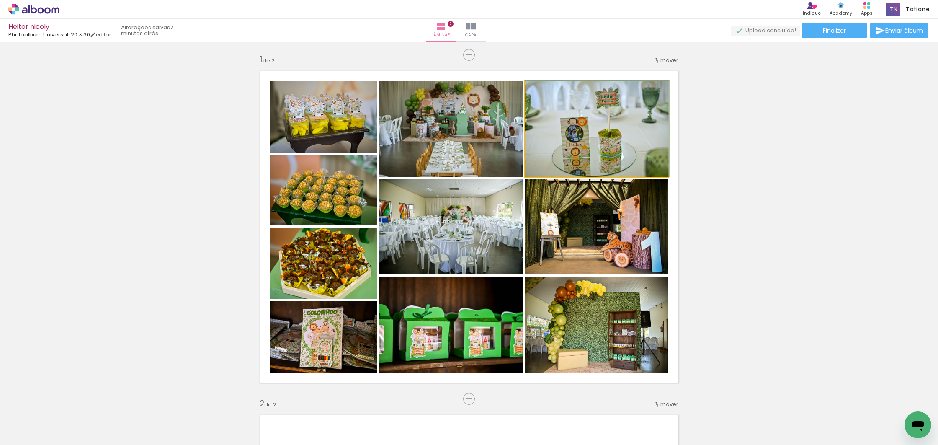
drag, startPoint x: 563, startPoint y: 140, endPoint x: 563, endPoint y: 182, distance: 42.3
click at [567, 140] on div at bounding box center [597, 129] width 144 height 96
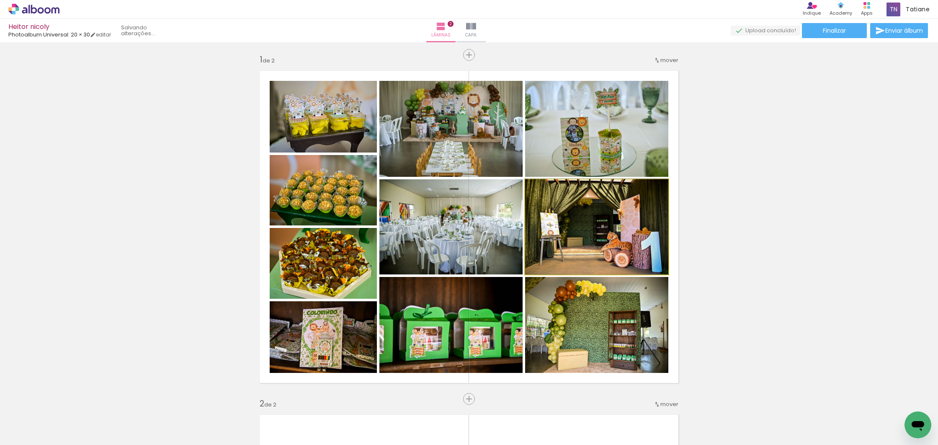
click at [577, 249] on div at bounding box center [596, 226] width 143 height 95
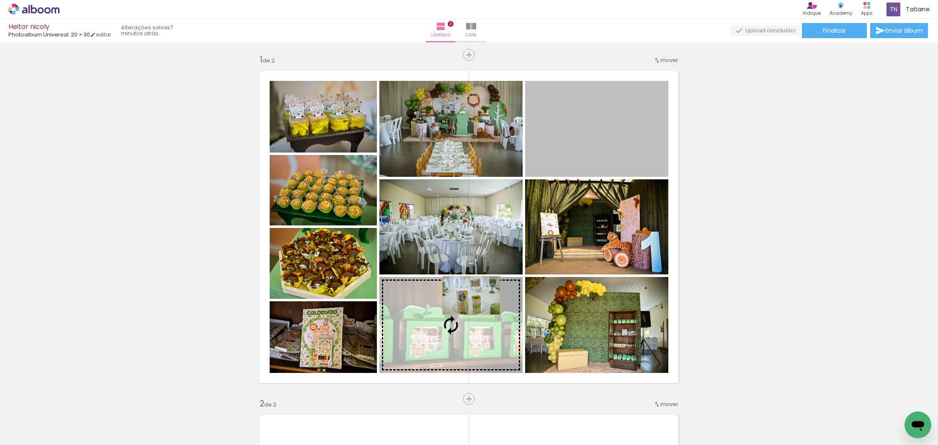
drag, startPoint x: 601, startPoint y: 139, endPoint x: 473, endPoint y: 343, distance: 240.4
click at [0, 0] on slot at bounding box center [0, 0] width 0 height 0
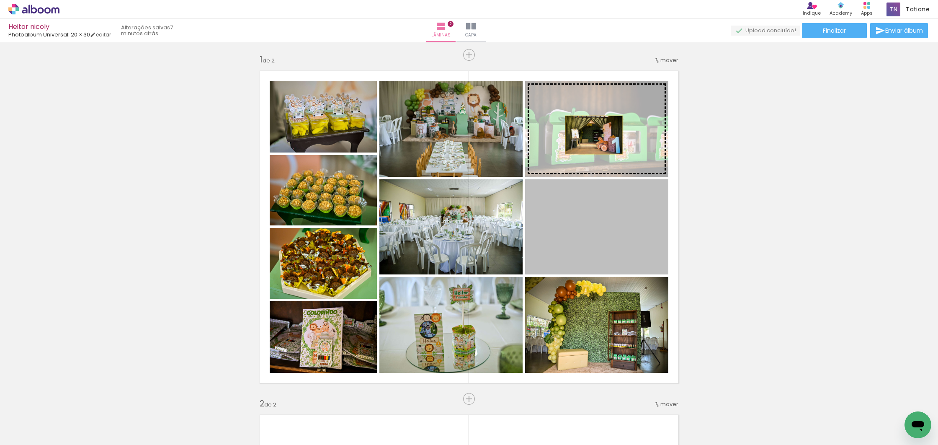
drag, startPoint x: 590, startPoint y: 252, endPoint x: 585, endPoint y: 155, distance: 97.7
click at [0, 0] on slot at bounding box center [0, 0] width 0 height 0
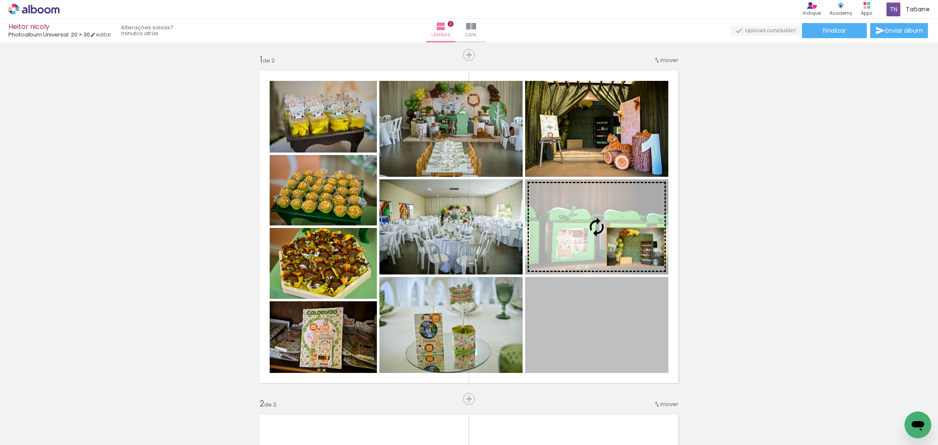
drag, startPoint x: 622, startPoint y: 343, endPoint x: 632, endPoint y: 241, distance: 102.7
click at [0, 0] on slot at bounding box center [0, 0] width 0 height 0
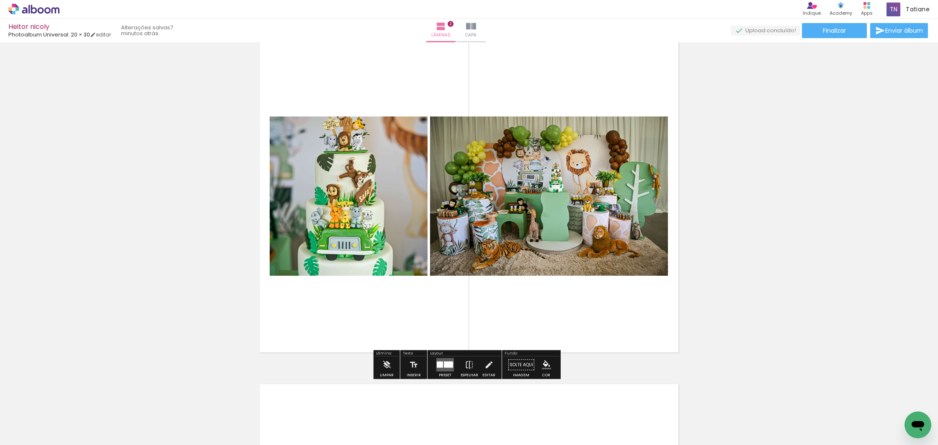
scroll to position [386, 0]
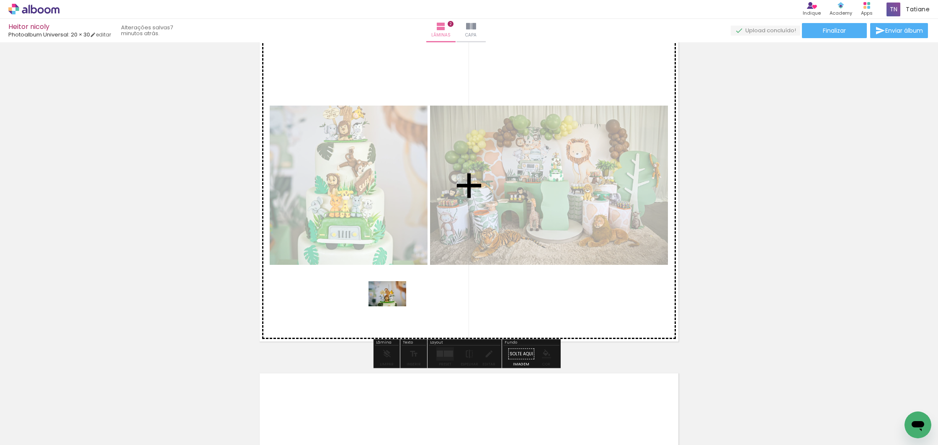
click at [393, 306] on quentale-workspace at bounding box center [469, 222] width 938 height 445
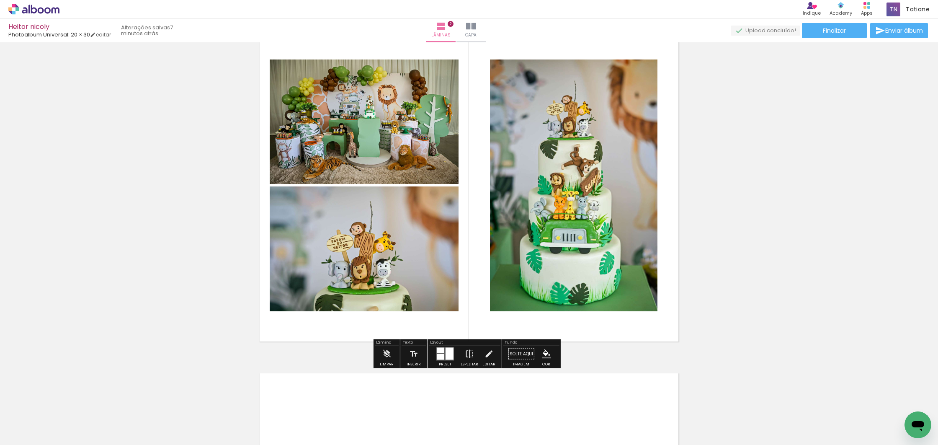
click at [440, 358] on div at bounding box center [441, 357] width 8 height 6
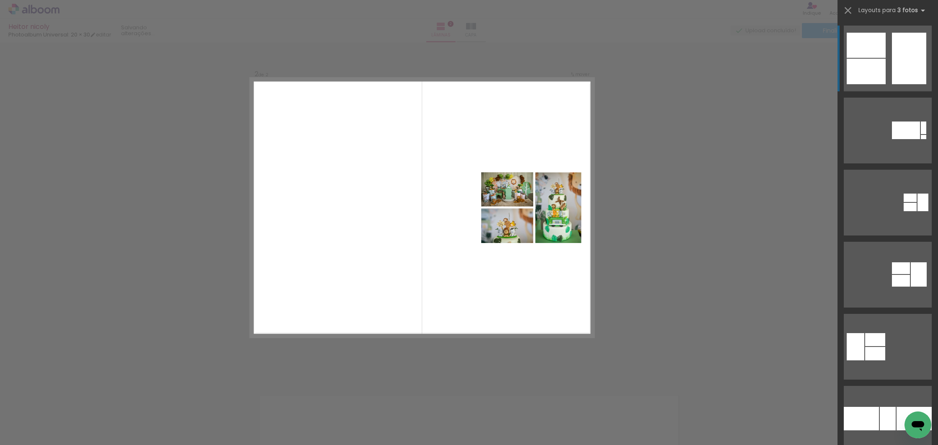
scroll to position [354, 0]
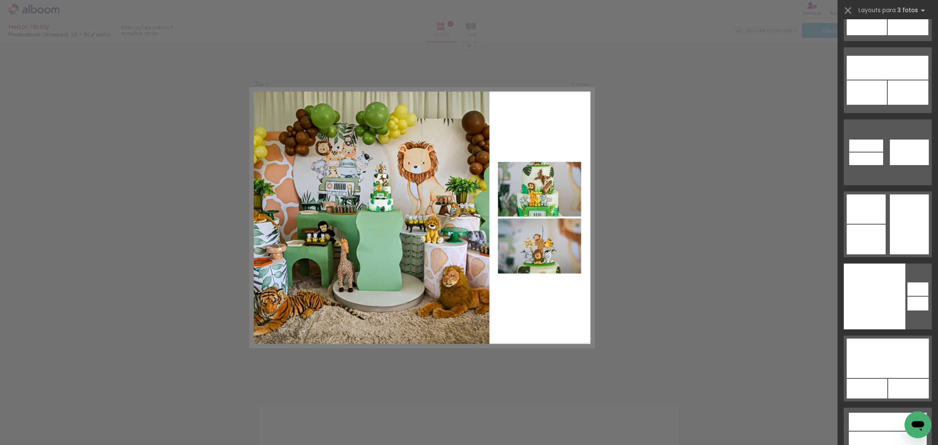
scroll to position [15238, 0]
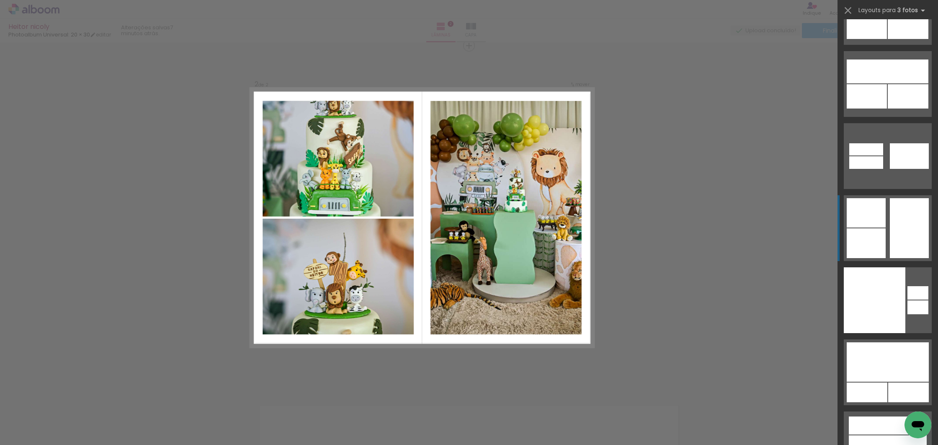
click at [889, 251] on div at bounding box center [908, 228] width 39 height 60
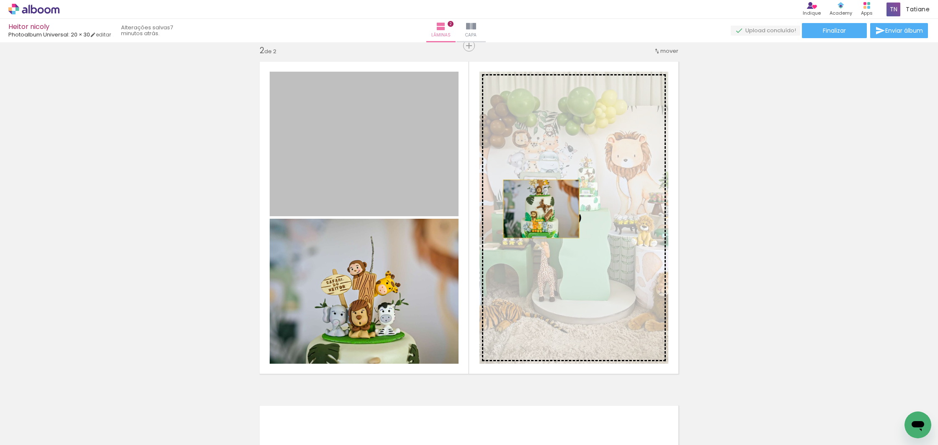
drag, startPoint x: 383, startPoint y: 169, endPoint x: 555, endPoint y: 213, distance: 178.4
click at [0, 0] on slot at bounding box center [0, 0] width 0 height 0
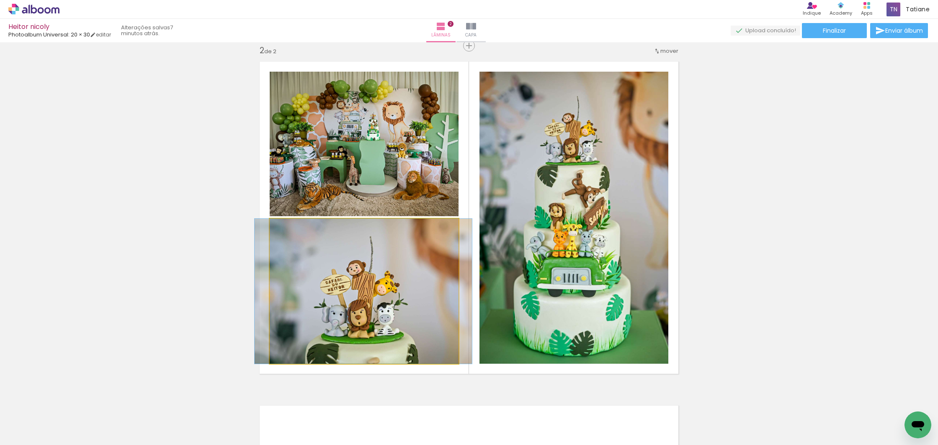
drag, startPoint x: 383, startPoint y: 323, endPoint x: 387, endPoint y: 319, distance: 5.6
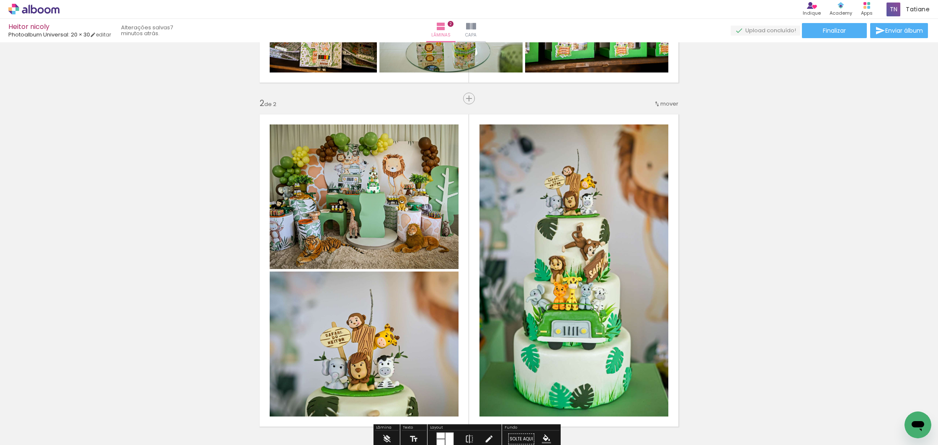
scroll to position [288, 0]
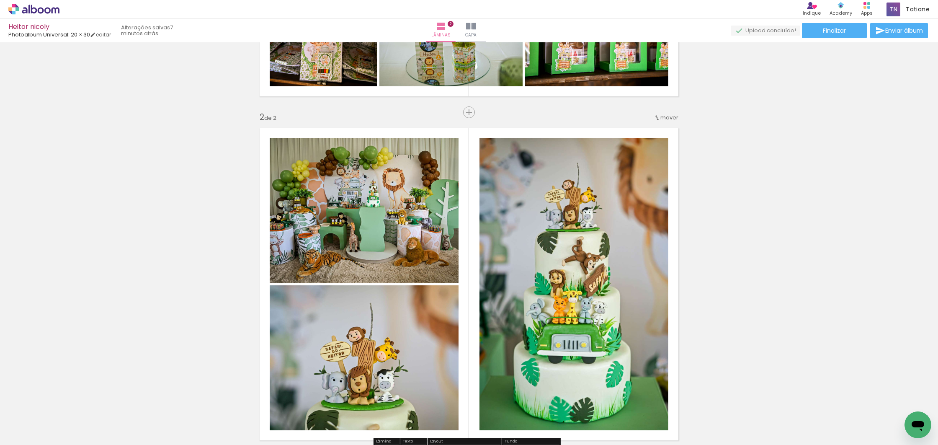
click at [668, 119] on span "mover" at bounding box center [669, 117] width 18 height 8
click at [653, 118] on paper-item "antes da 1" at bounding box center [645, 116] width 64 height 14
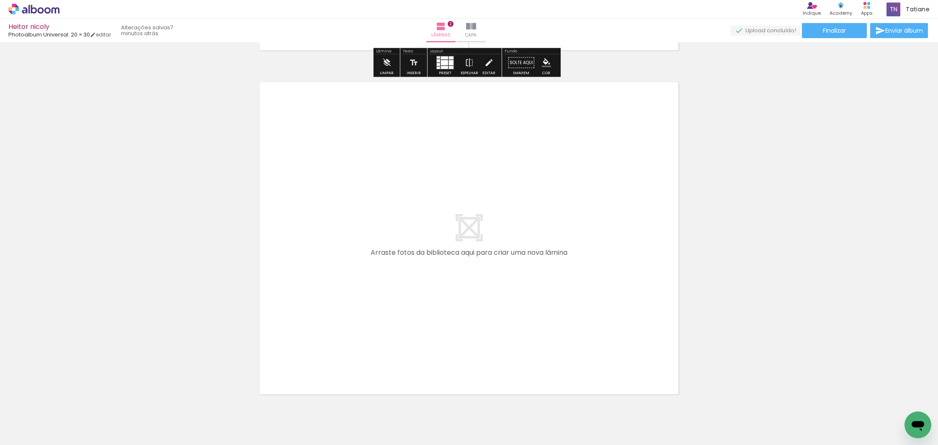
scroll to position [680, 0]
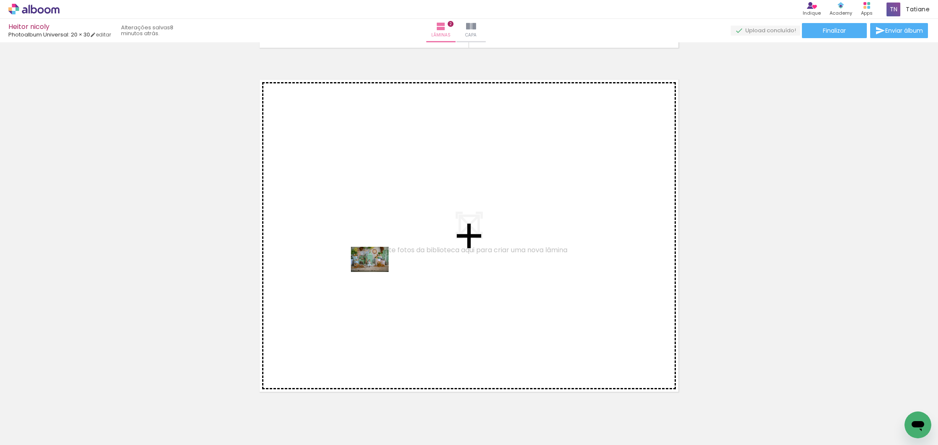
drag, startPoint x: 461, startPoint y: 422, endPoint x: 376, endPoint y: 272, distance: 172.5
click at [376, 272] on quentale-workspace at bounding box center [469, 222] width 938 height 445
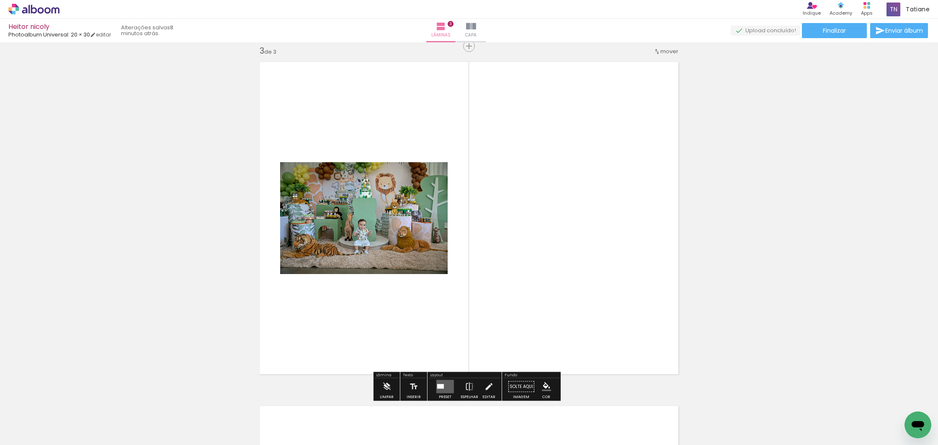
scroll to position [698, 0]
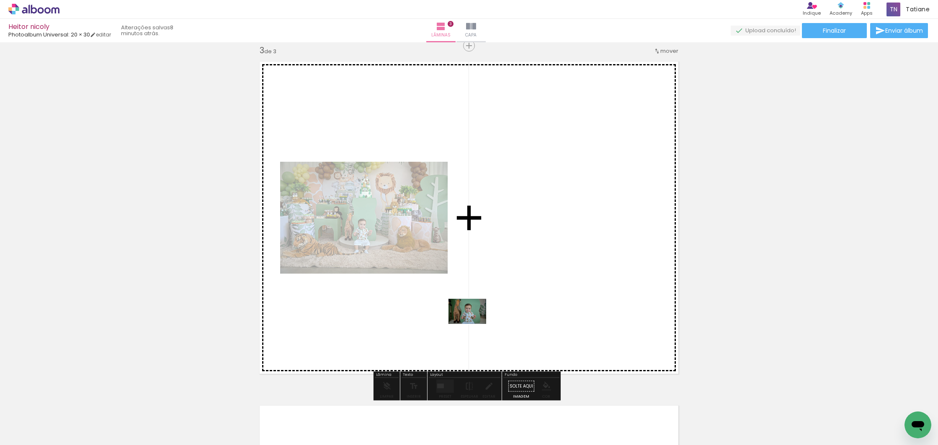
drag, startPoint x: 461, startPoint y: 421, endPoint x: 473, endPoint y: 324, distance: 97.9
click at [473, 324] on quentale-workspace at bounding box center [469, 222] width 938 height 445
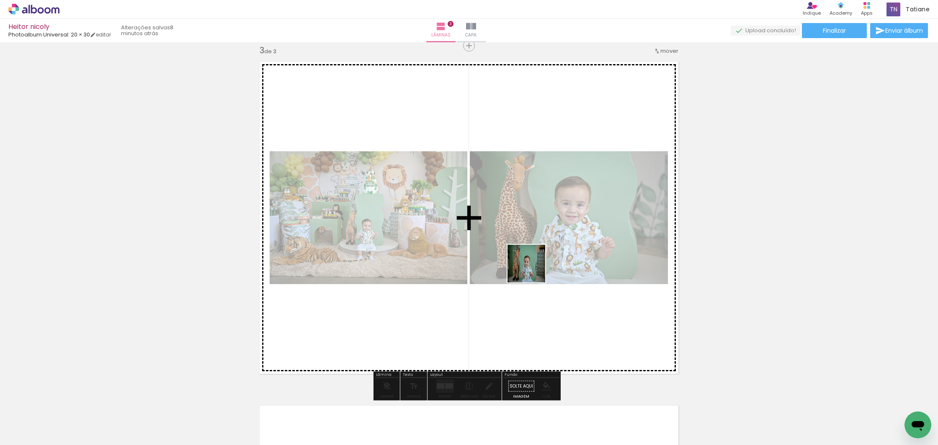
drag, startPoint x: 503, startPoint y: 330, endPoint x: 532, endPoint y: 272, distance: 65.0
click at [532, 270] on quentale-workspace at bounding box center [469, 222] width 938 height 445
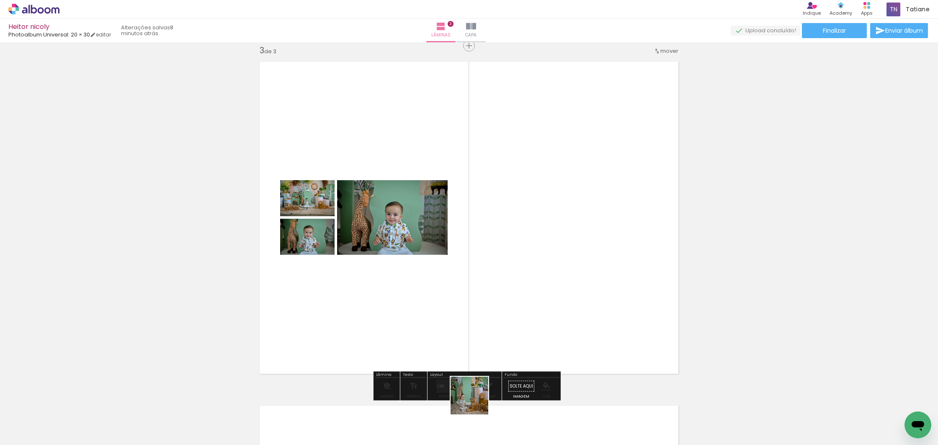
drag, startPoint x: 476, startPoint y: 401, endPoint x: 507, endPoint y: 334, distance: 74.1
click at [507, 334] on quentale-workspace at bounding box center [469, 222] width 938 height 445
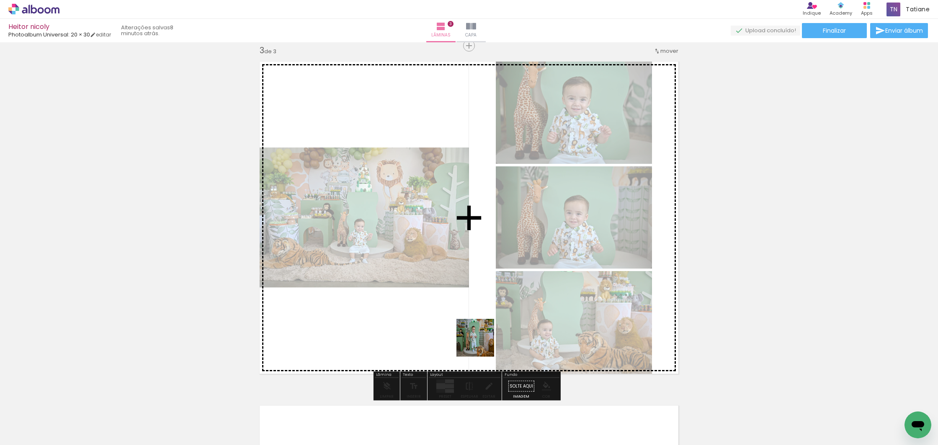
drag, startPoint x: 467, startPoint y: 424, endPoint x: 481, endPoint y: 344, distance: 81.6
click at [481, 344] on quentale-workspace at bounding box center [469, 222] width 938 height 445
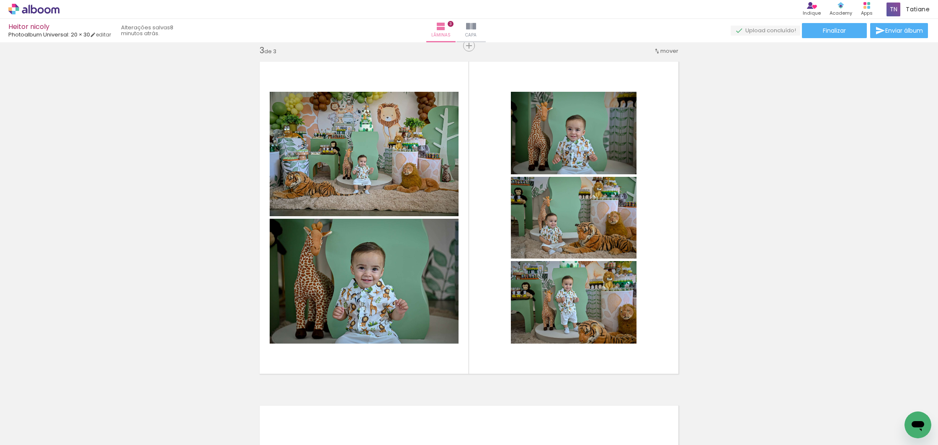
scroll to position [0, 903]
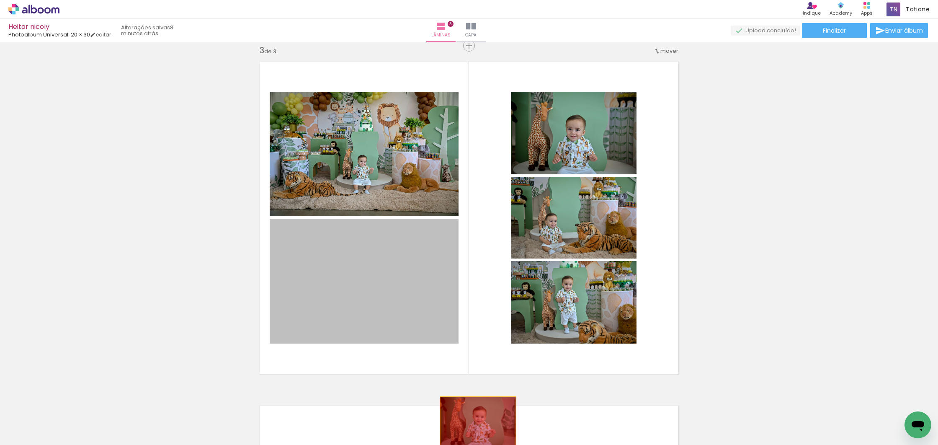
drag, startPoint x: 398, startPoint y: 284, endPoint x: 488, endPoint y: 420, distance: 163.0
click at [476, 421] on quentale-workspace at bounding box center [469, 222] width 938 height 445
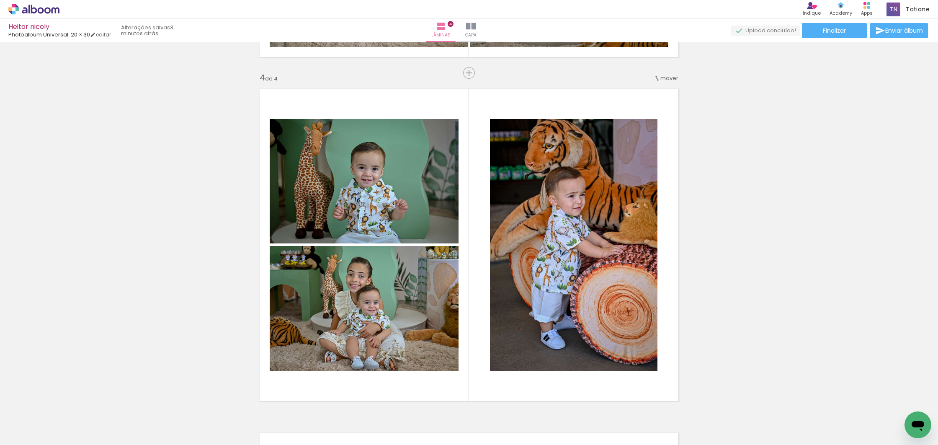
scroll to position [1015, 0]
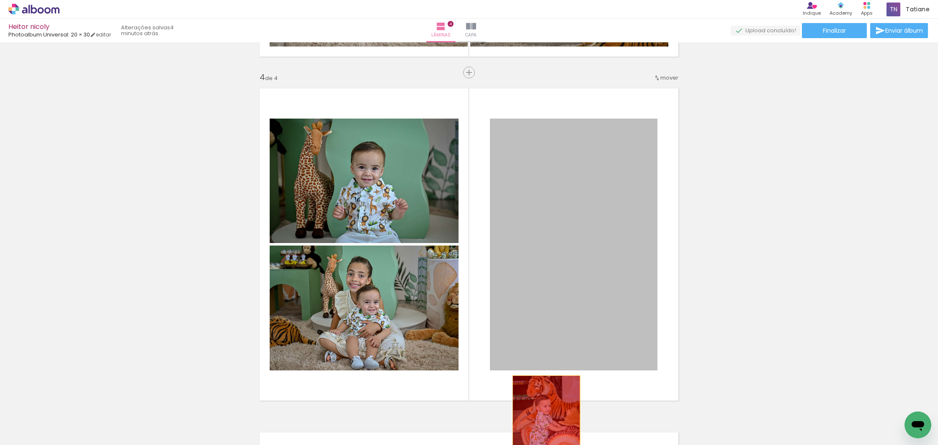
drag, startPoint x: 566, startPoint y: 261, endPoint x: 548, endPoint y: 425, distance: 165.2
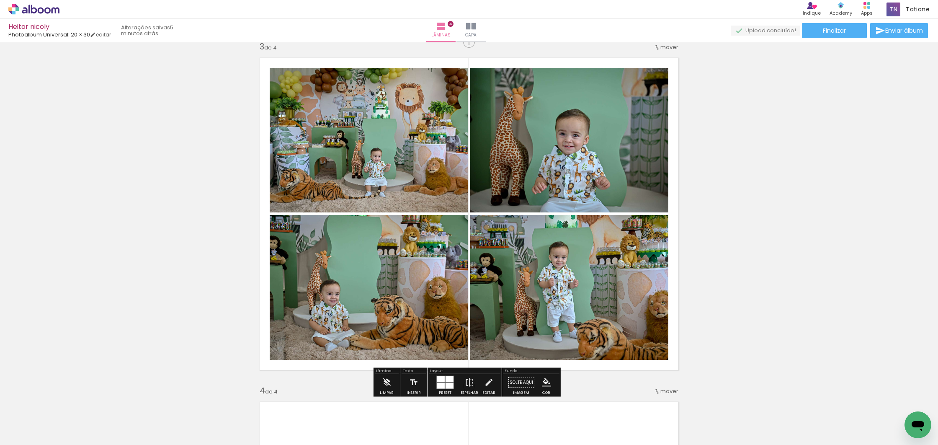
scroll to position [702, 0]
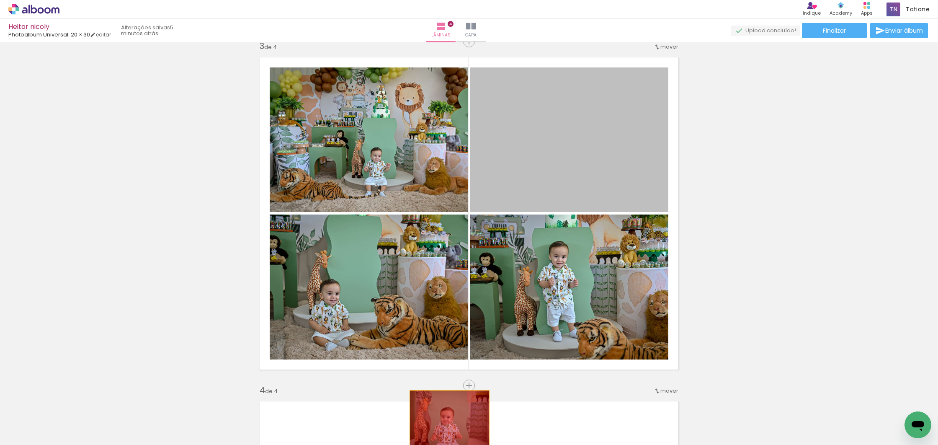
drag, startPoint x: 539, startPoint y: 229, endPoint x: 443, endPoint y: 412, distance: 207.1
click at [446, 419] on quentale-workspace at bounding box center [469, 222] width 938 height 445
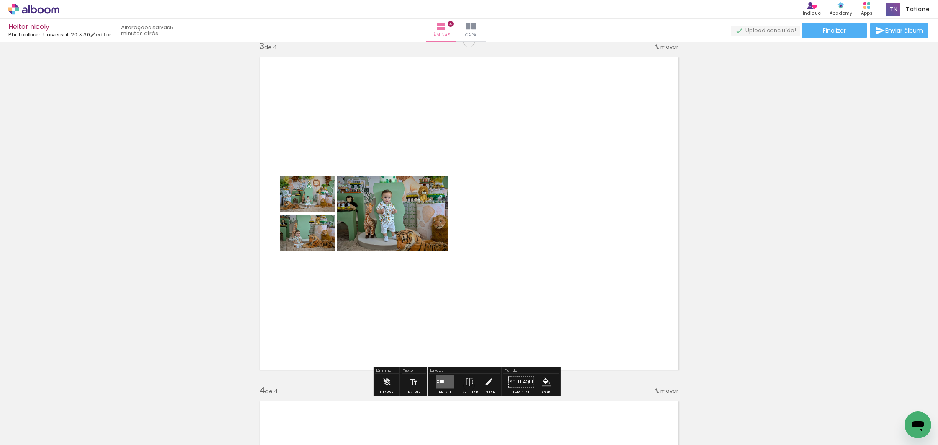
drag, startPoint x: 467, startPoint y: 295, endPoint x: 449, endPoint y: 360, distance: 67.7
click at [467, 296] on quentale-layouter at bounding box center [468, 213] width 429 height 323
click at [447, 381] on quentale-layouter at bounding box center [445, 381] width 18 height 13
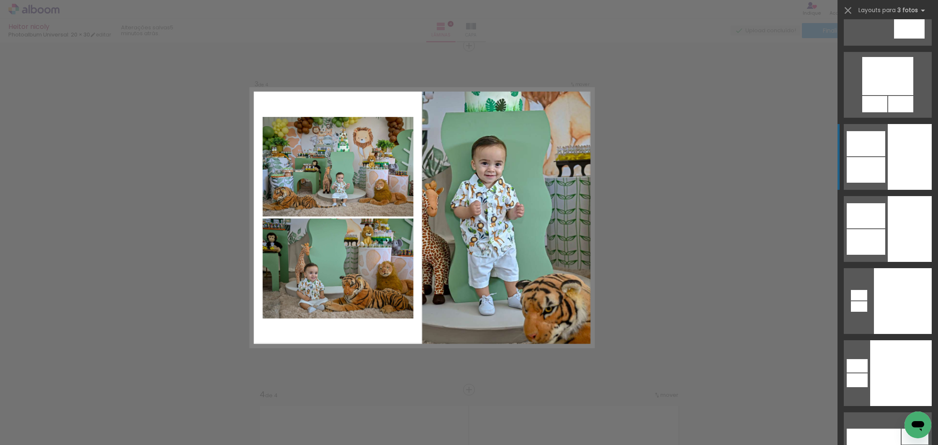
scroll to position [2997, 0]
click at [913, 165] on div at bounding box center [909, 157] width 44 height 66
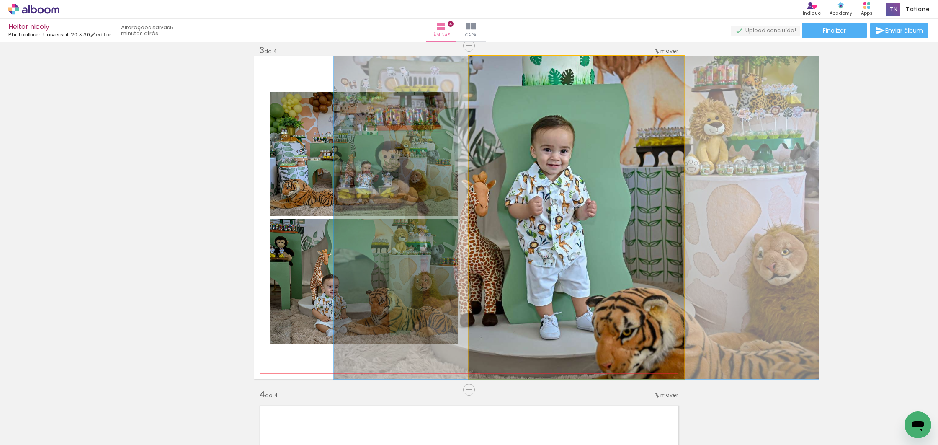
scroll to position [698, 2]
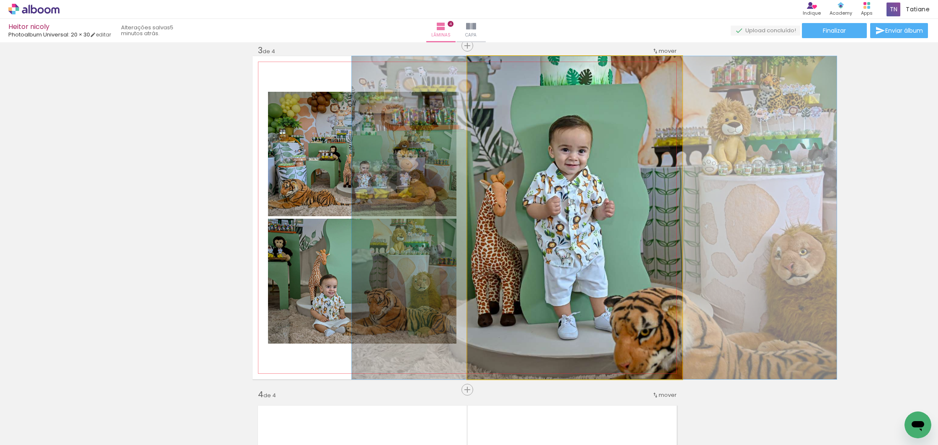
drag, startPoint x: 601, startPoint y: 239, endPoint x: 621, endPoint y: 239, distance: 19.7
click at [621, 239] on div at bounding box center [594, 217] width 485 height 323
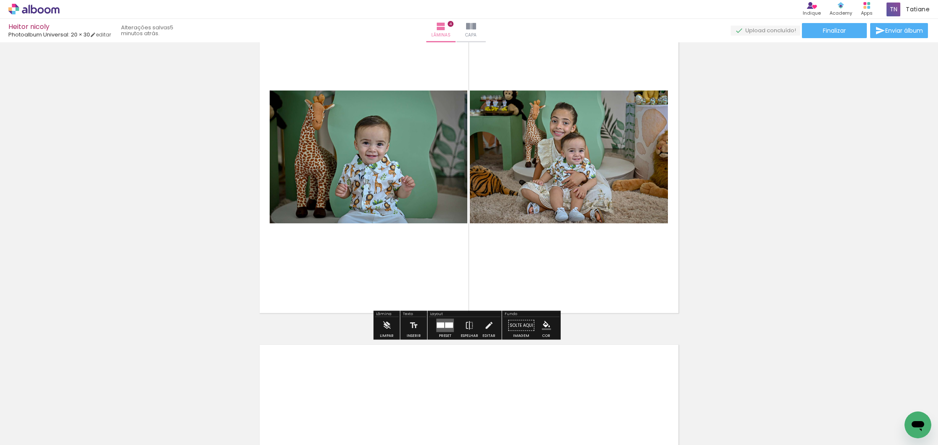
scroll to position [1124, 0]
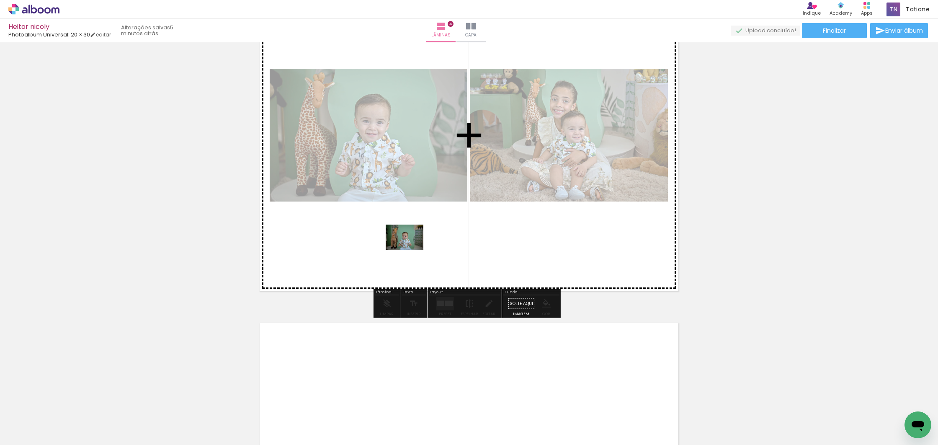
drag, startPoint x: 420, startPoint y: 413, endPoint x: 411, endPoint y: 248, distance: 165.2
click at [411, 248] on quentale-workspace at bounding box center [469, 222] width 938 height 445
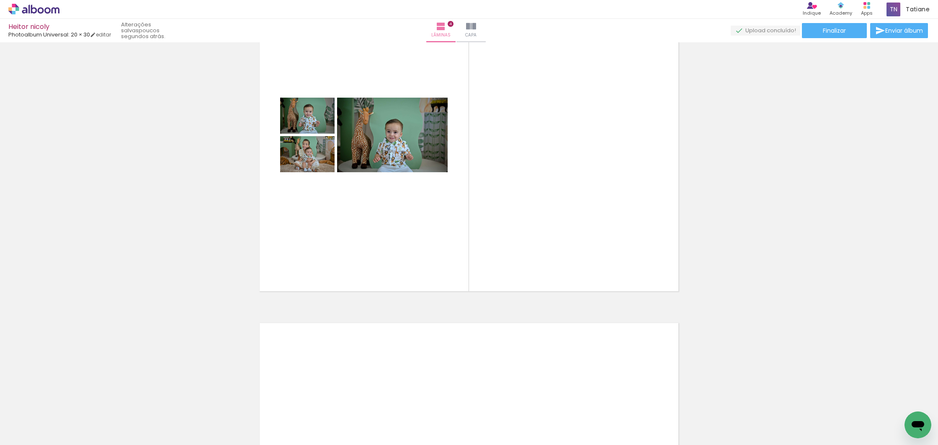
scroll to position [0, 0]
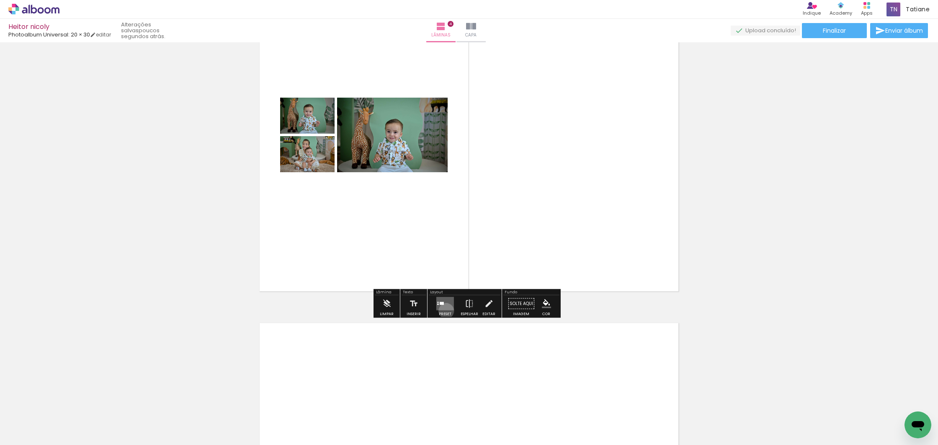
click at [444, 310] on div at bounding box center [445, 303] width 23 height 17
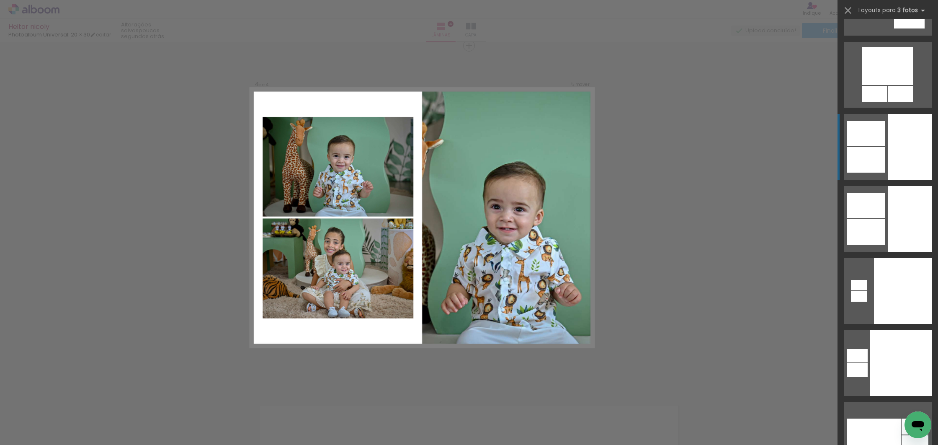
scroll to position [3009, 0]
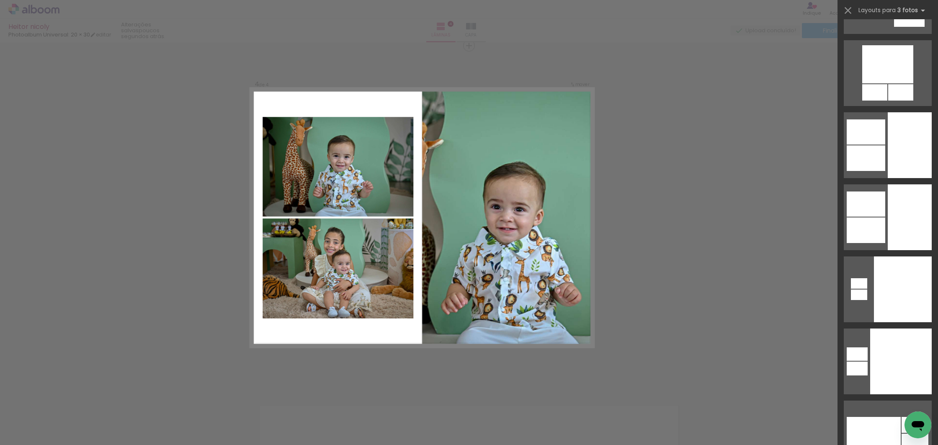
click at [878, 166] on div at bounding box center [865, 158] width 39 height 26
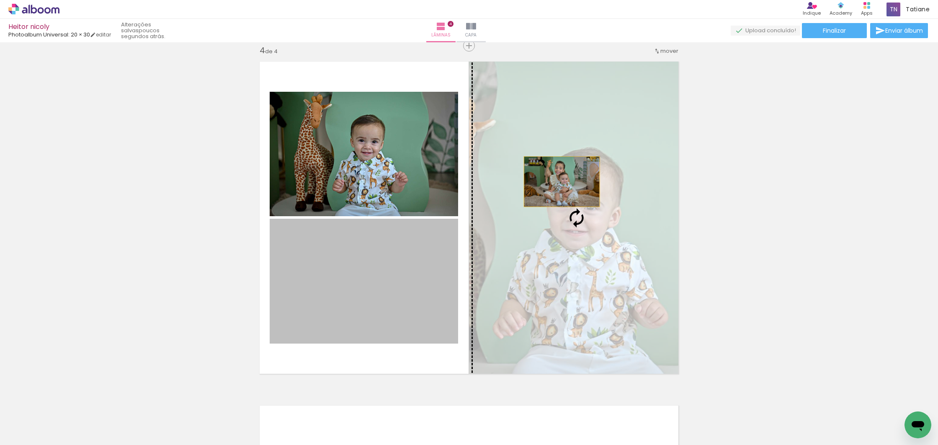
drag, startPoint x: 344, startPoint y: 296, endPoint x: 558, endPoint y: 181, distance: 242.9
click at [0, 0] on slot at bounding box center [0, 0] width 0 height 0
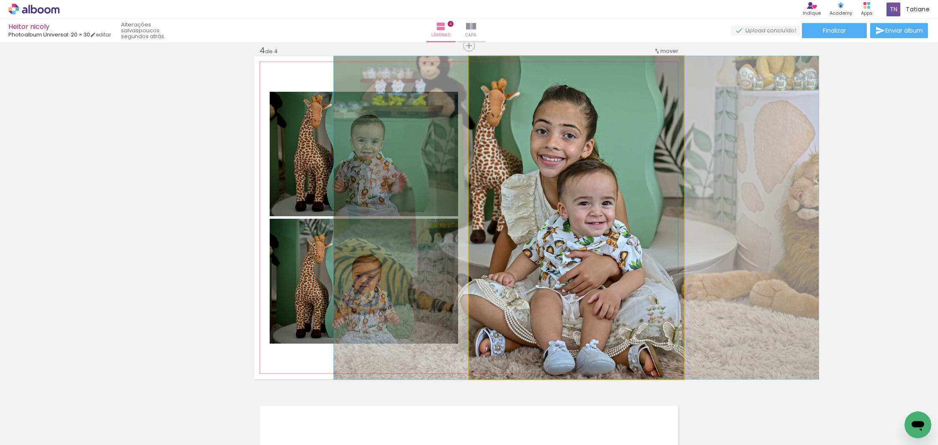
drag, startPoint x: 567, startPoint y: 198, endPoint x: 532, endPoint y: 229, distance: 46.3
click at [566, 198] on div at bounding box center [576, 217] width 485 height 323
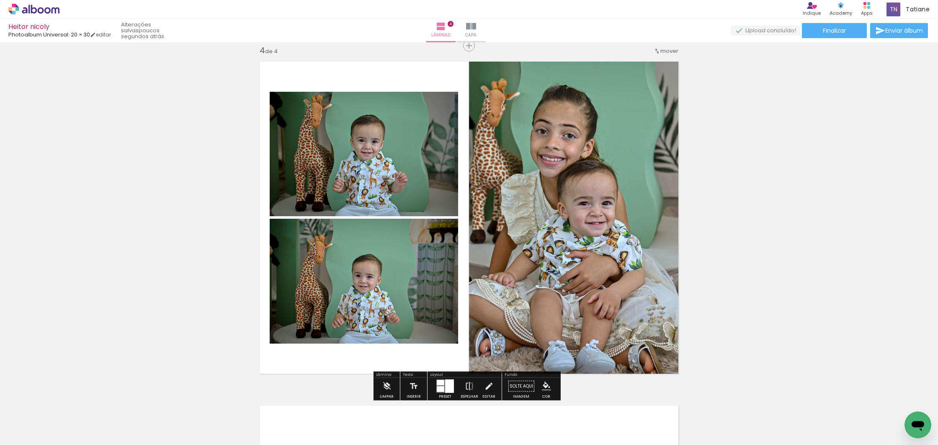
click at [448, 383] on div at bounding box center [449, 385] width 9 height 13
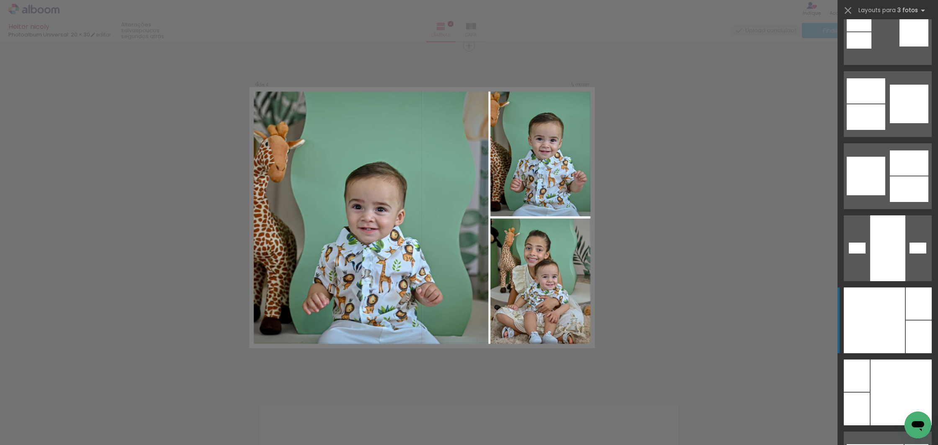
scroll to position [3704, 0]
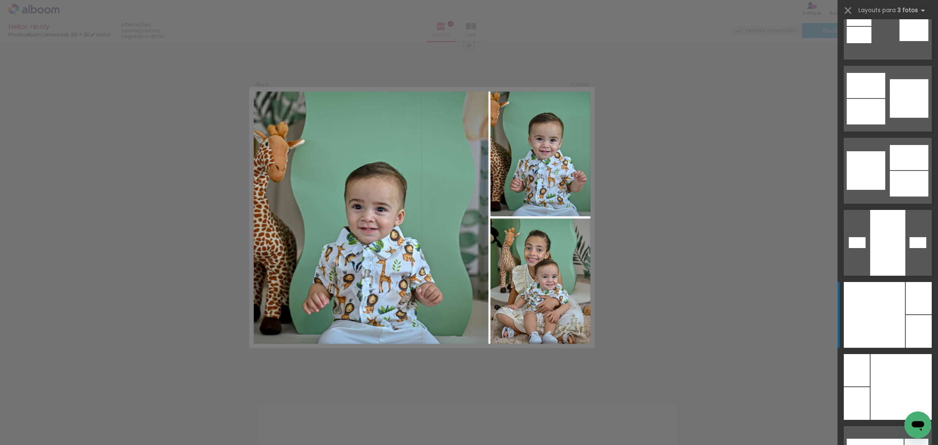
click at [905, 317] on div at bounding box center [918, 331] width 26 height 33
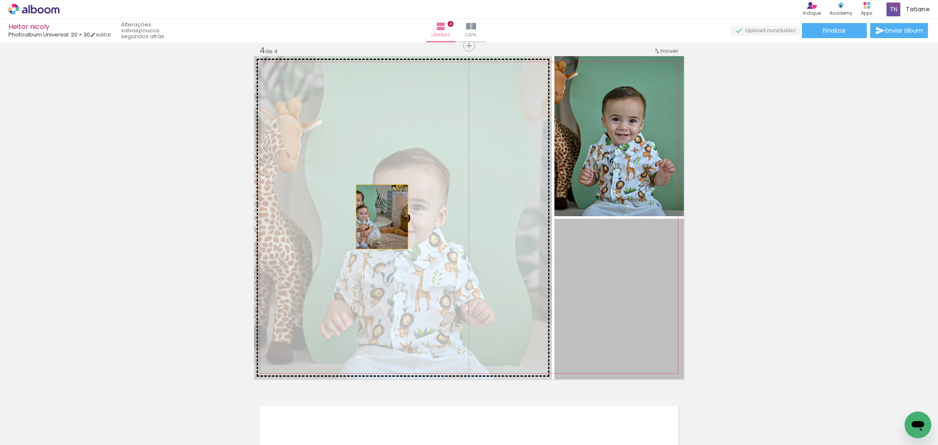
drag, startPoint x: 625, startPoint y: 321, endPoint x: 387, endPoint y: 215, distance: 260.2
click at [0, 0] on slot at bounding box center [0, 0] width 0 height 0
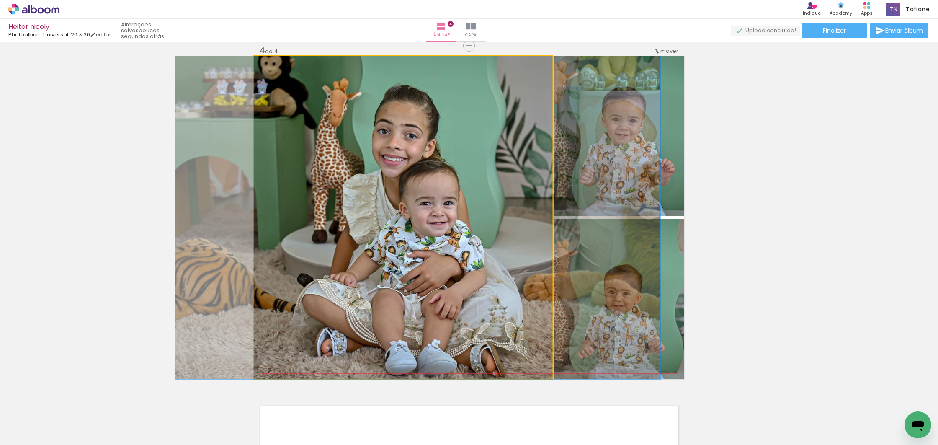
drag, startPoint x: 419, startPoint y: 226, endPoint x: 433, endPoint y: 220, distance: 15.4
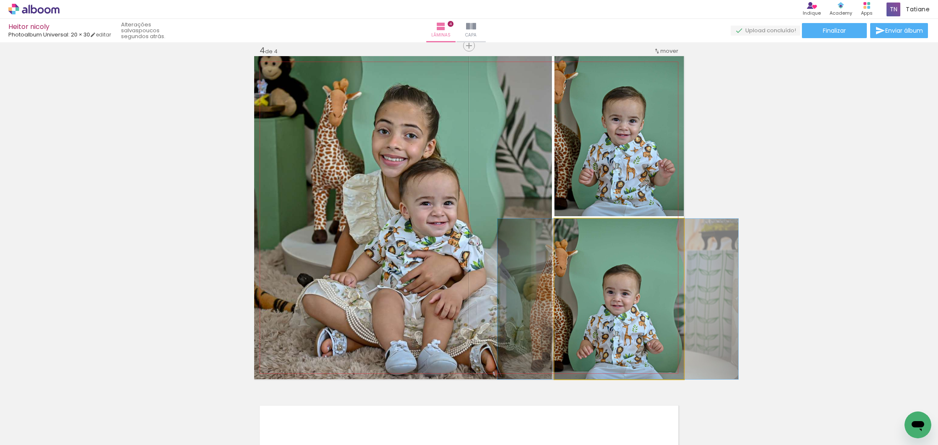
click at [603, 301] on div at bounding box center [617, 299] width 241 height 160
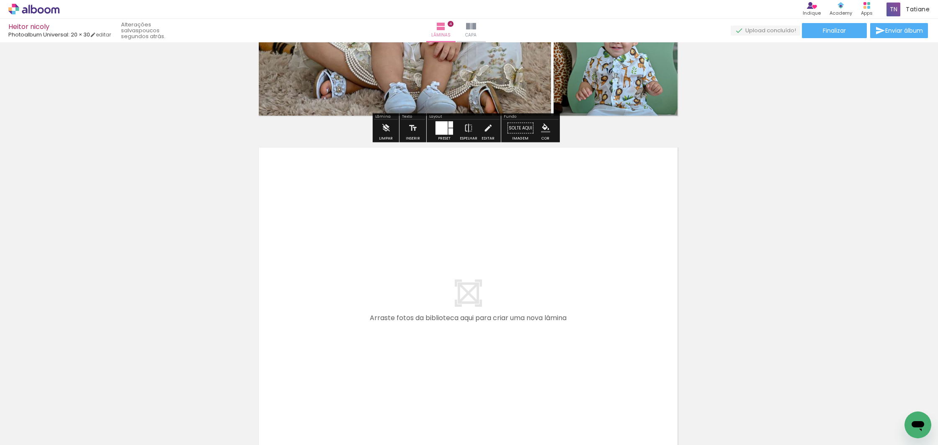
scroll to position [1304, 1]
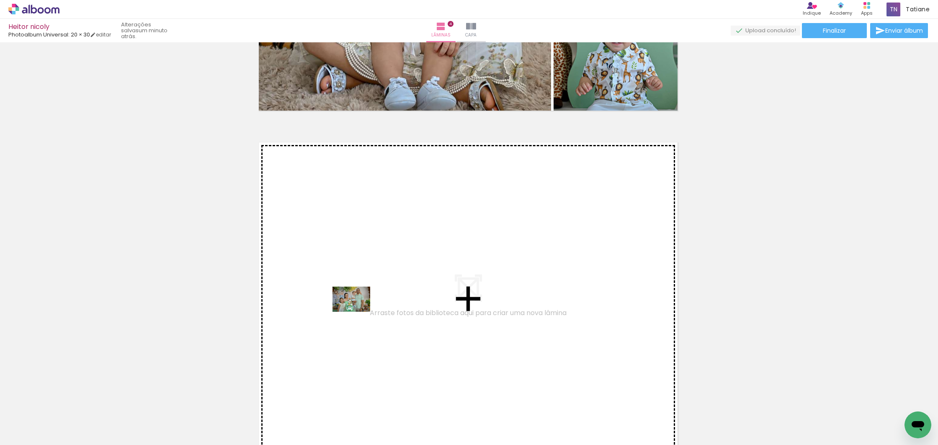
click at [358, 311] on quentale-workspace at bounding box center [469, 222] width 938 height 445
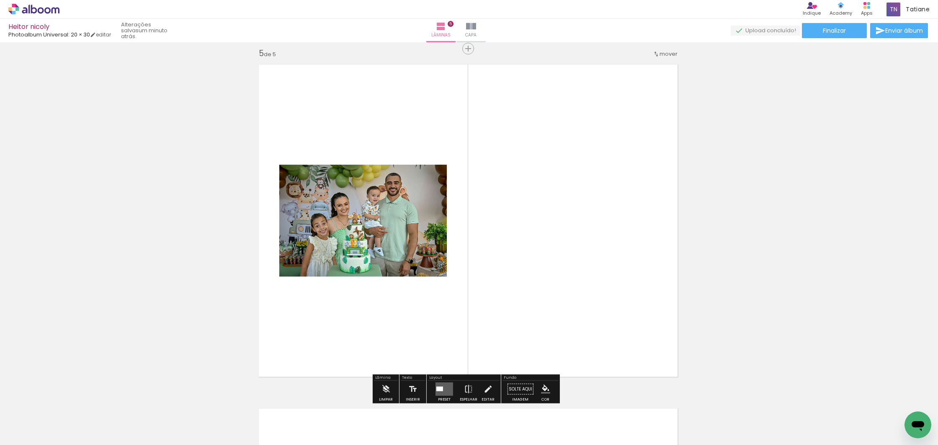
scroll to position [1385, 1]
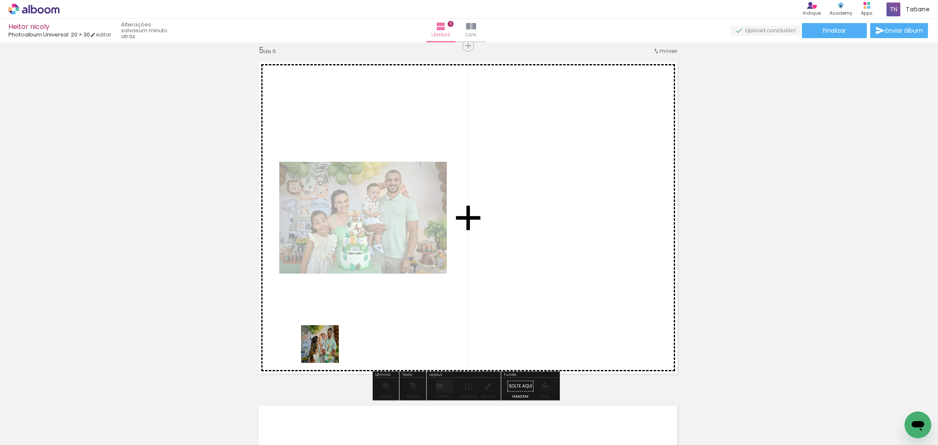
drag, startPoint x: 185, startPoint y: 421, endPoint x: 287, endPoint y: 383, distance: 108.8
click at [346, 337] on quentale-workspace at bounding box center [469, 222] width 938 height 445
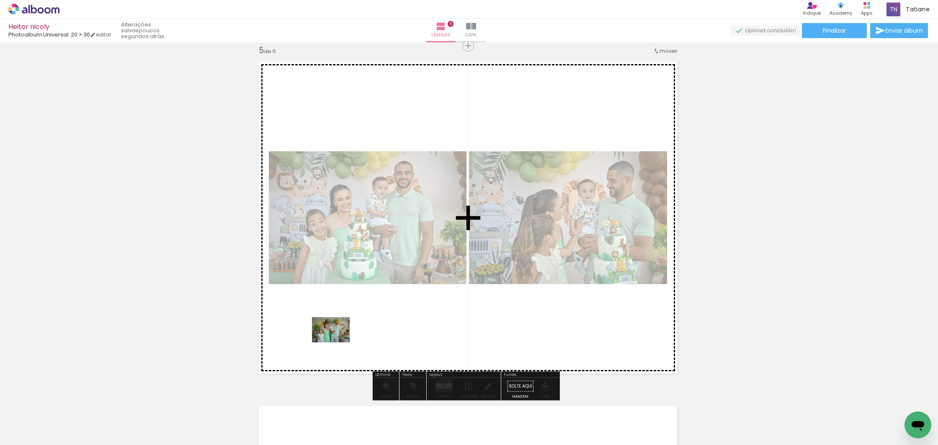
drag, startPoint x: 196, startPoint y: 413, endPoint x: 337, endPoint y: 342, distance: 157.6
click at [337, 342] on quentale-workspace at bounding box center [469, 222] width 938 height 445
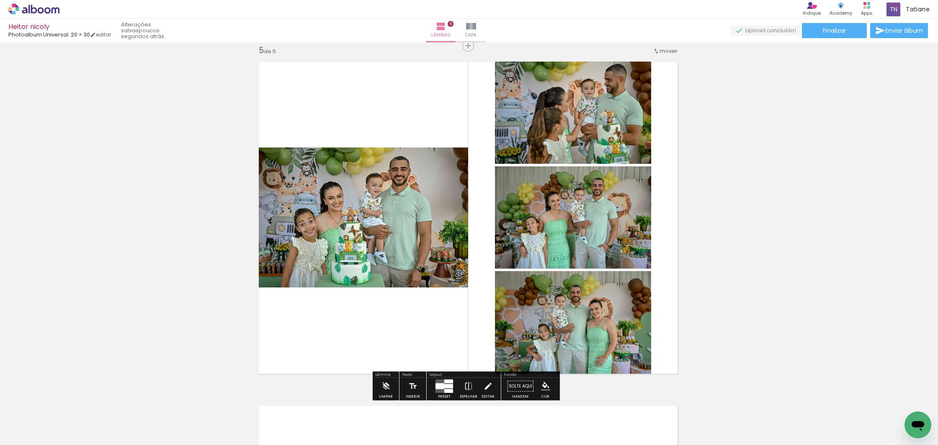
scroll to position [1381, 1]
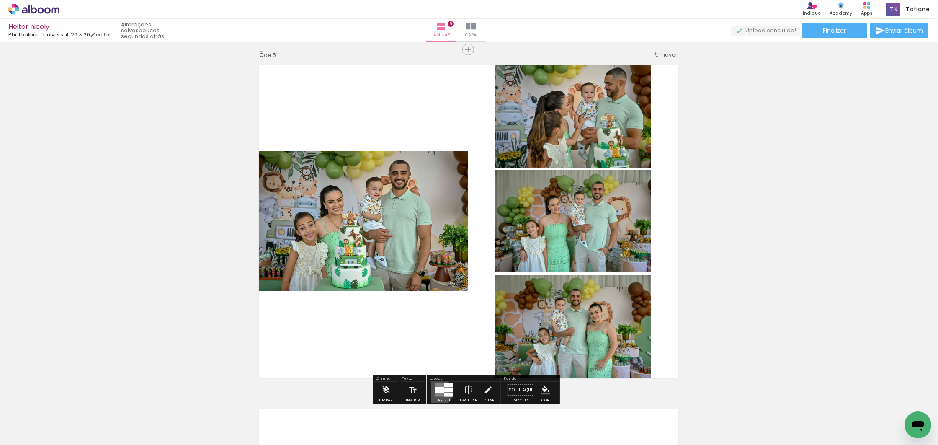
drag, startPoint x: 437, startPoint y: 391, endPoint x: 442, endPoint y: 392, distance: 4.7
click at [437, 392] on div at bounding box center [439, 390] width 9 height 6
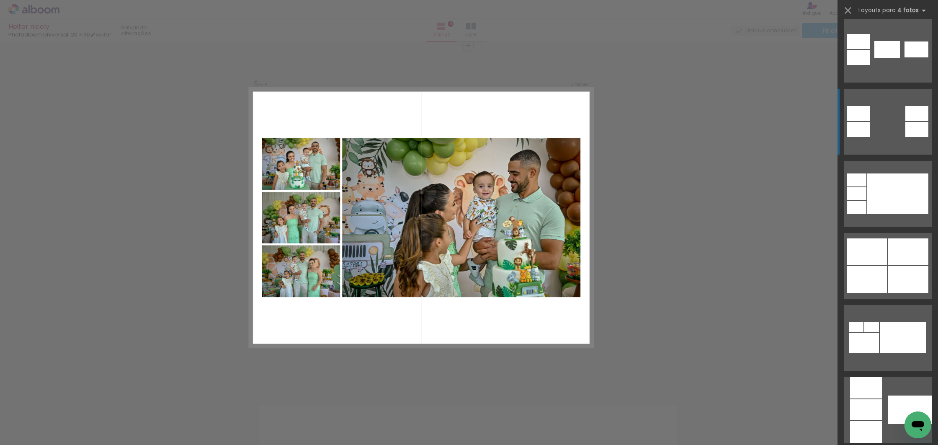
scroll to position [442, 0]
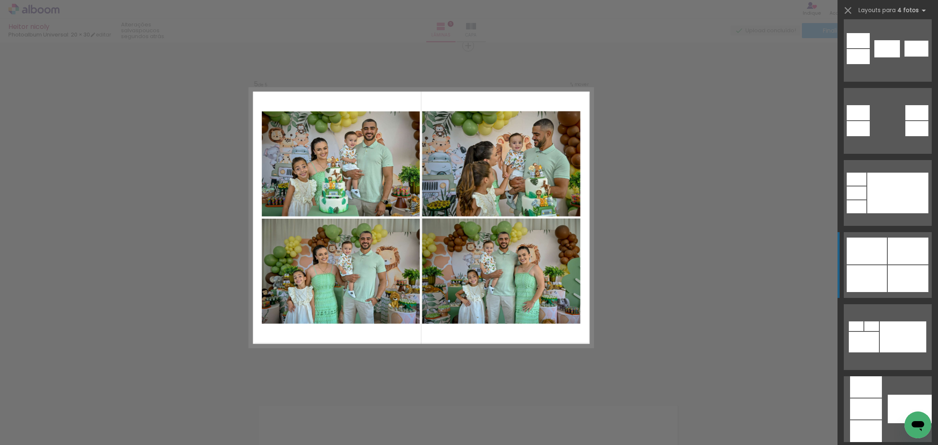
click at [877, 260] on div at bounding box center [866, 250] width 40 height 27
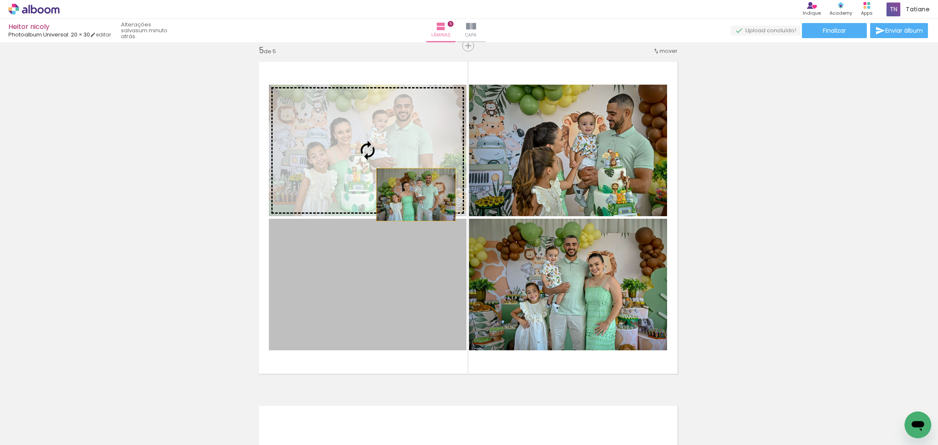
drag, startPoint x: 413, startPoint y: 293, endPoint x: 413, endPoint y: 188, distance: 104.6
click at [0, 0] on slot at bounding box center [0, 0] width 0 height 0
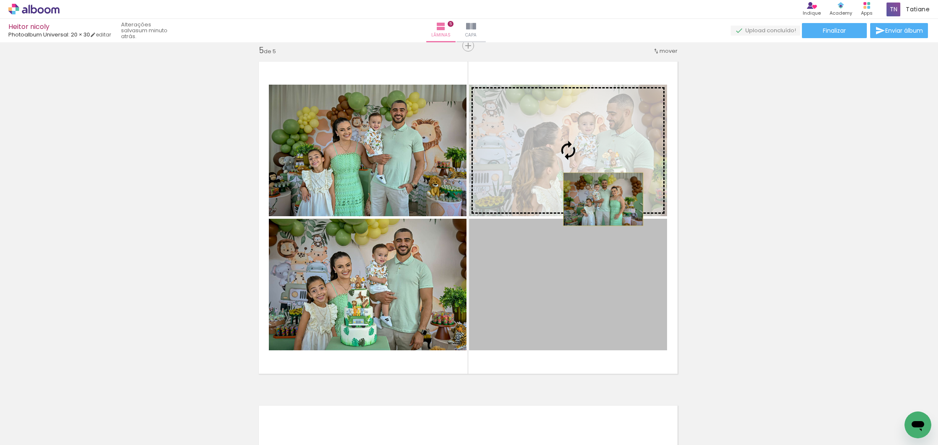
drag, startPoint x: 594, startPoint y: 300, endPoint x: 600, endPoint y: 198, distance: 101.5
click at [0, 0] on slot at bounding box center [0, 0] width 0 height 0
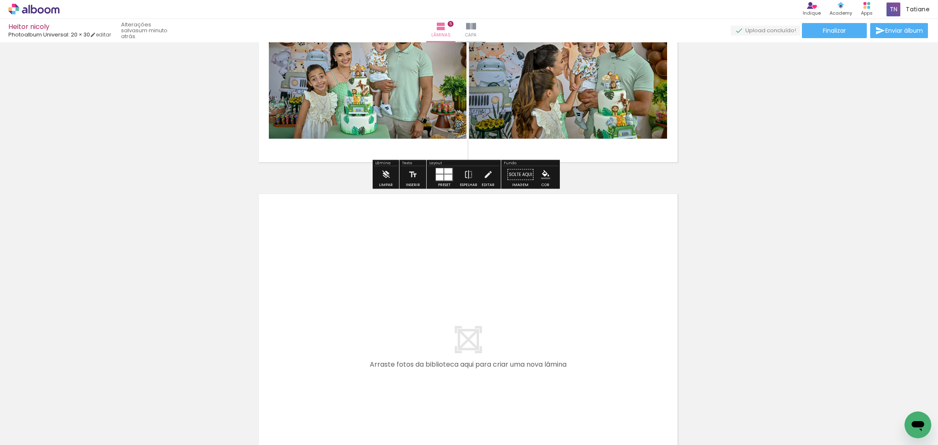
scroll to position [1597, 1]
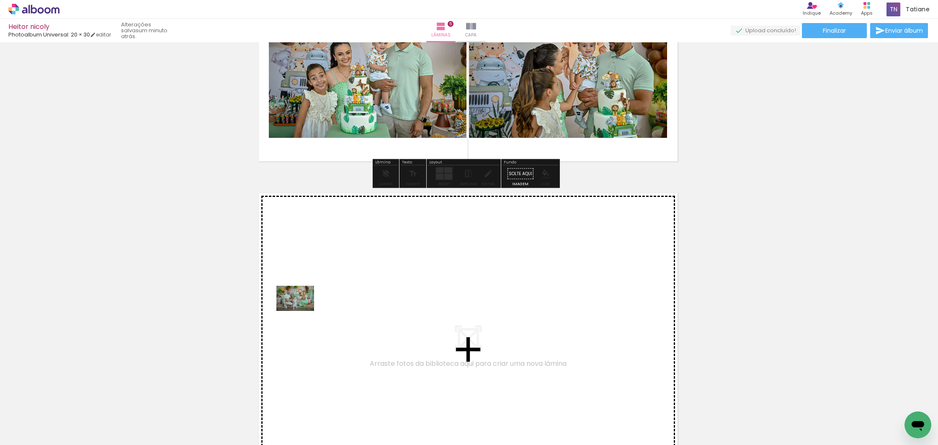
click at [301, 311] on quentale-workspace at bounding box center [469, 222] width 938 height 445
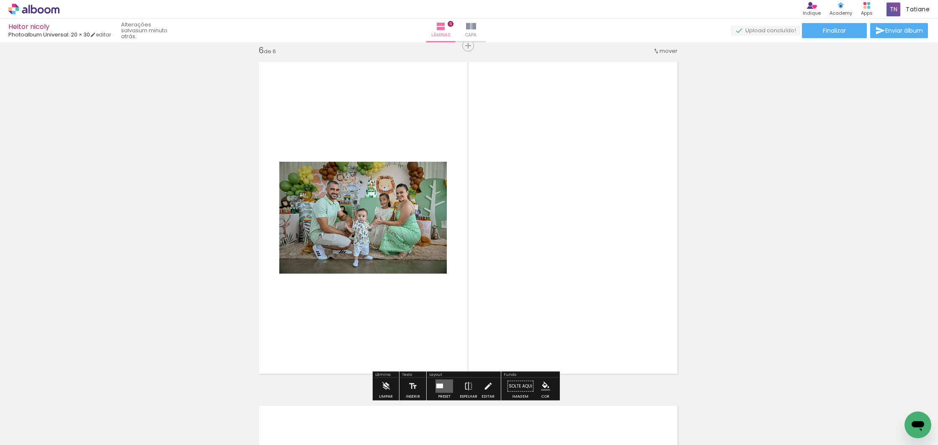
scroll to position [1729, 1]
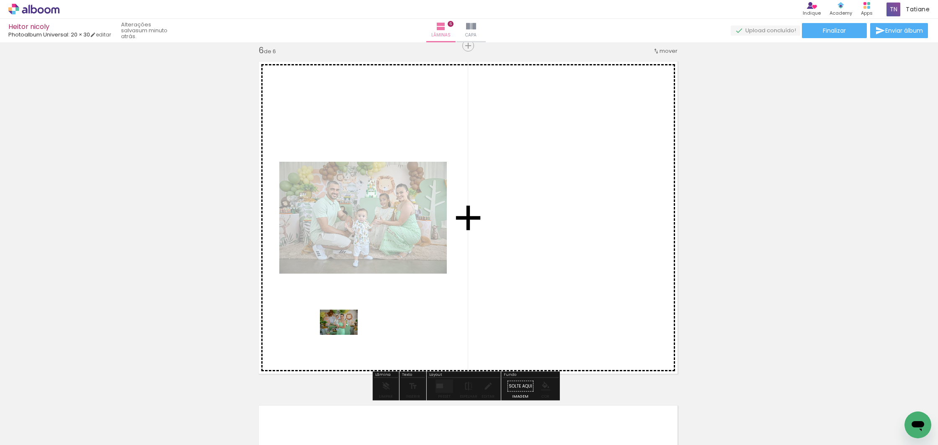
drag, startPoint x: 183, startPoint y: 418, endPoint x: 275, endPoint y: 383, distance: 99.2
click at [345, 334] on quentale-workspace at bounding box center [469, 222] width 938 height 445
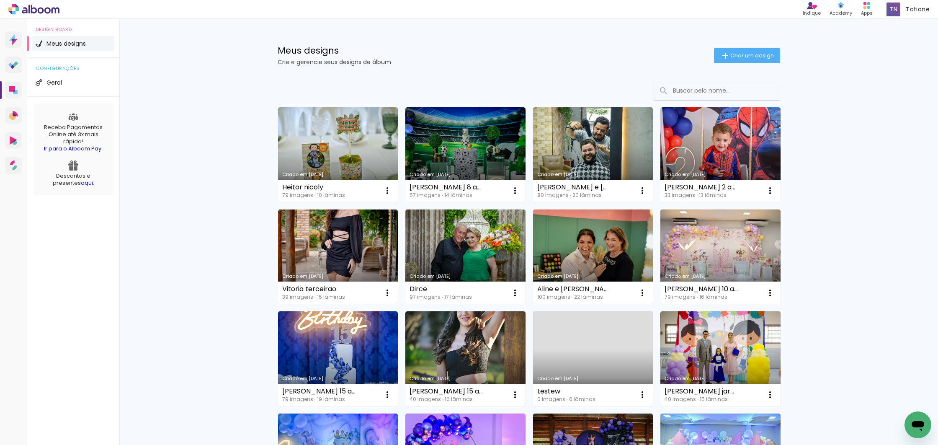
click at [307, 152] on link "Criado em [DATE]" at bounding box center [338, 154] width 120 height 95
click at [314, 128] on link "Criado em [DATE]" at bounding box center [338, 154] width 120 height 95
click at [307, 130] on link "Criado em [DATE]" at bounding box center [338, 154] width 120 height 95
